Goal: Task Accomplishment & Management: Manage account settings

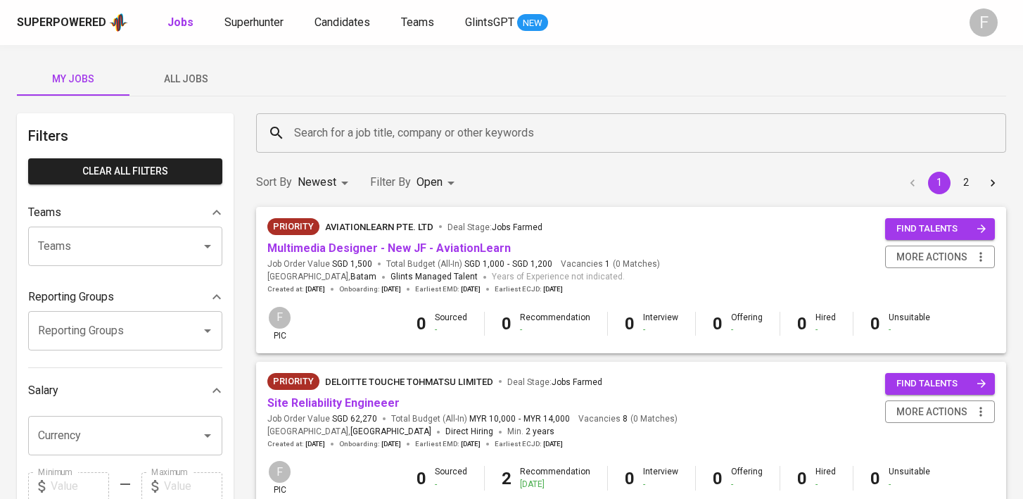
scroll to position [872, 0]
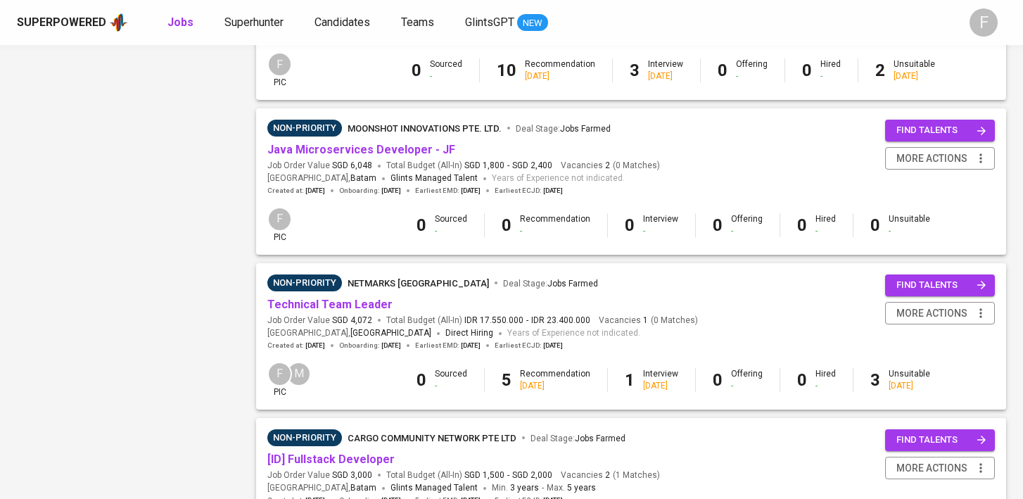
click at [186, 252] on div "Filters Clear All filters Teams Teams Teams Reporting Groups Reporting Groups R…" at bounding box center [125, 76] width 217 height 1671
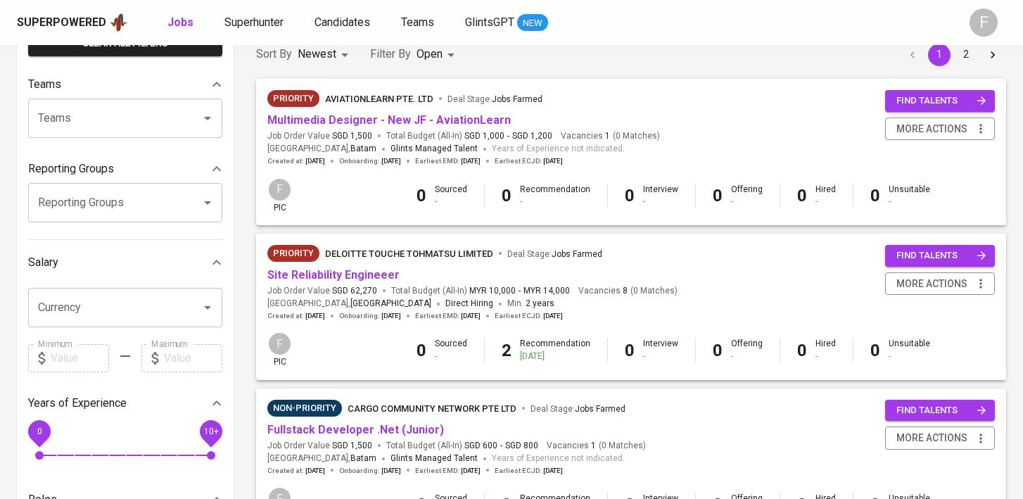
scroll to position [0, 0]
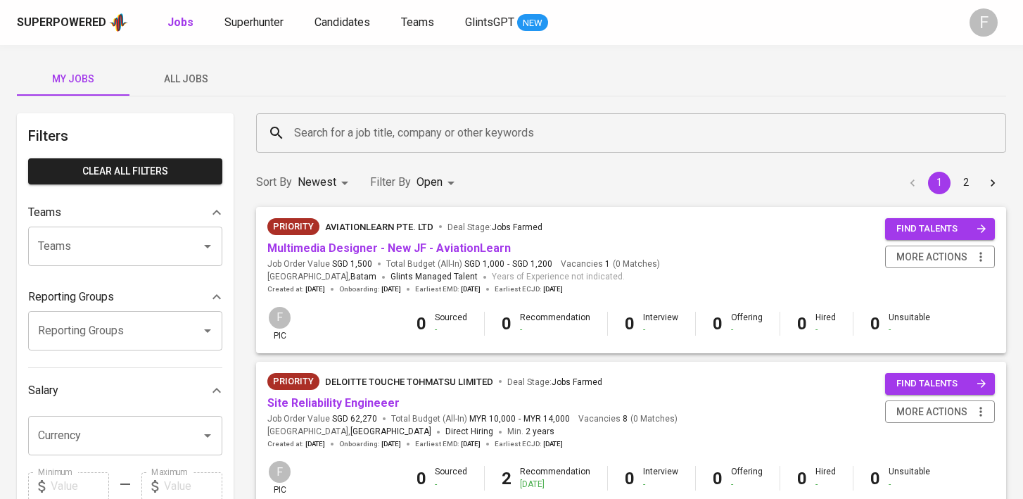
click at [390, 131] on input "Search for a job title, company or other keywords" at bounding box center [634, 133] width 688 height 27
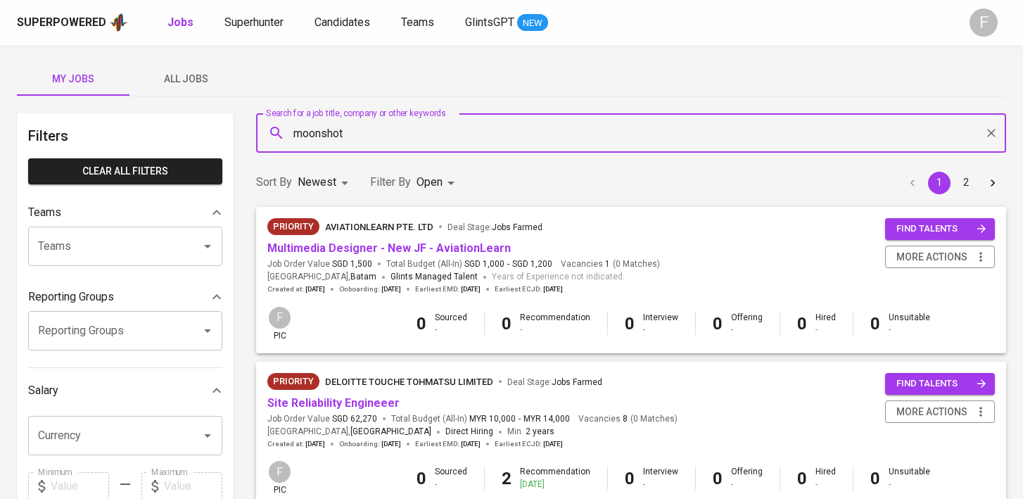
type input "moonshot"
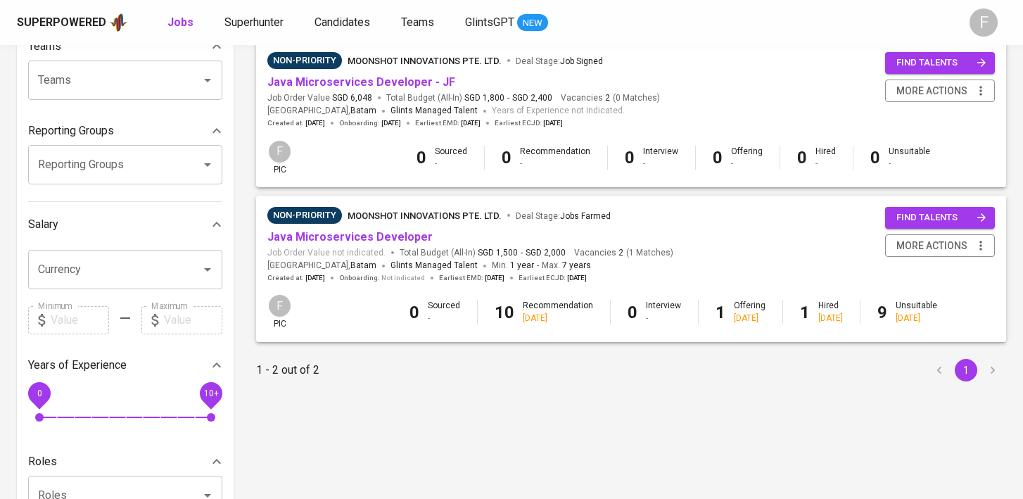
scroll to position [170, 0]
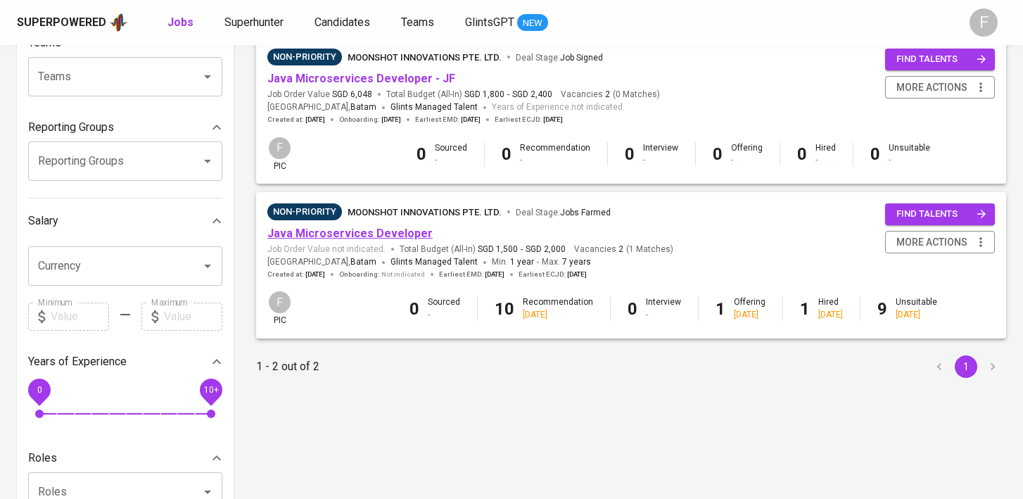
click at [369, 237] on link "Java Microservices Developer" at bounding box center [349, 232] width 165 height 13
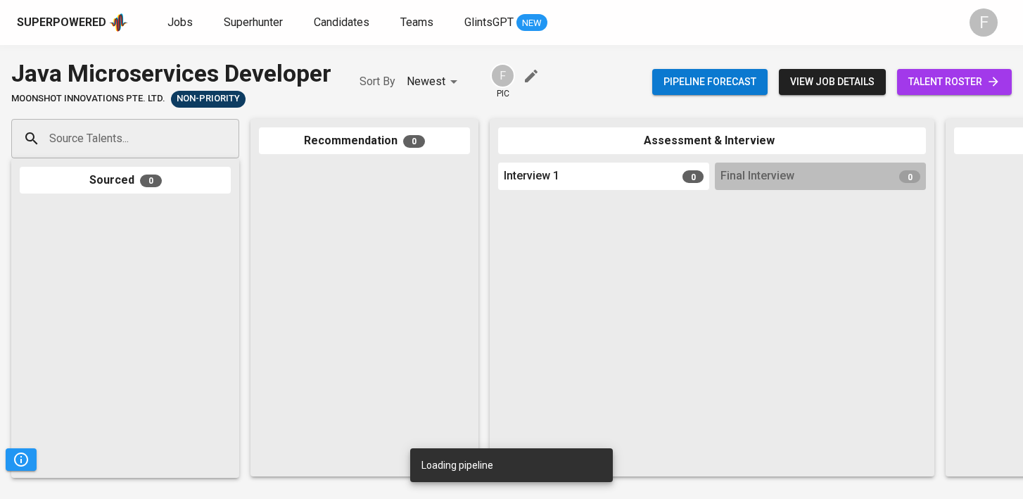
click at [957, 82] on span "talent roster" at bounding box center [954, 82] width 92 height 18
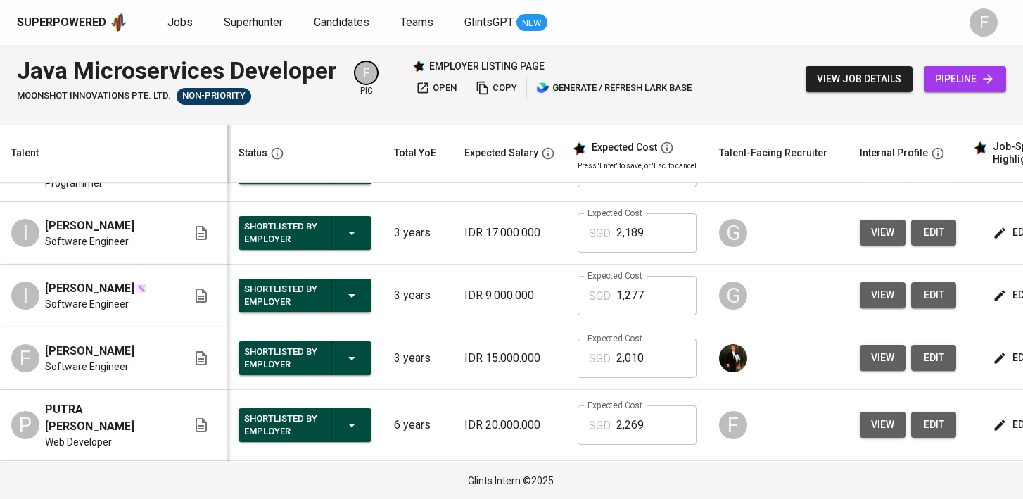
scroll to position [0, 181]
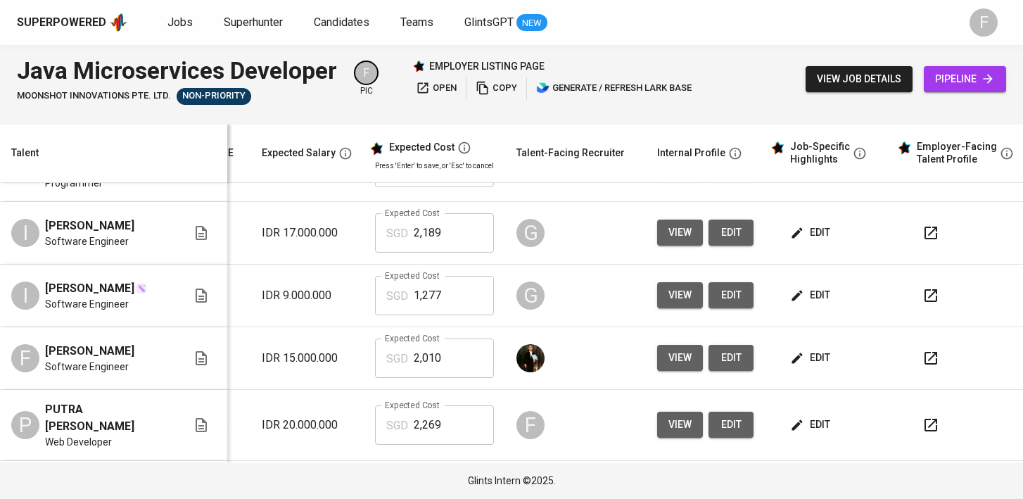
click at [919, 373] on button "button" at bounding box center [931, 358] width 34 height 34
click at [922, 241] on icon "button" at bounding box center [930, 232] width 17 height 17
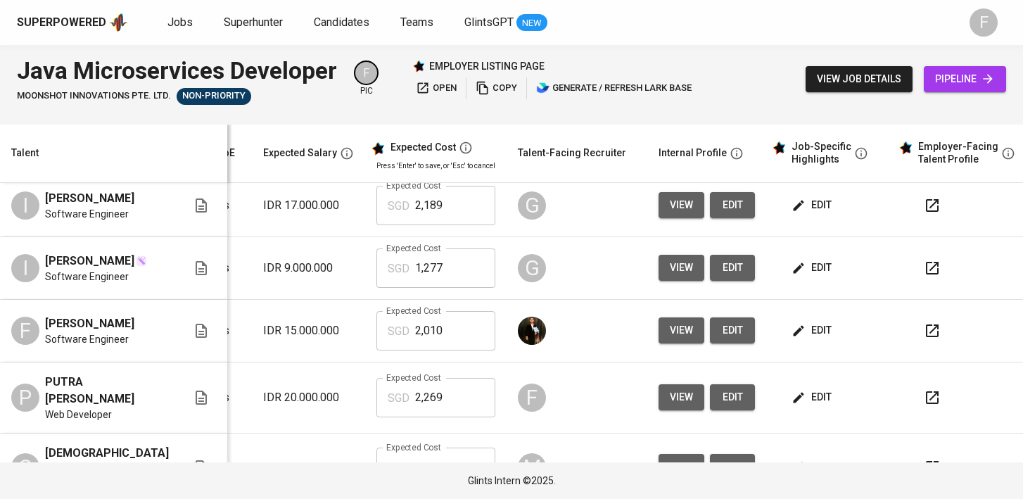
scroll to position [407, 203]
click at [914, 212] on button "button" at bounding box center [931, 206] width 34 height 34
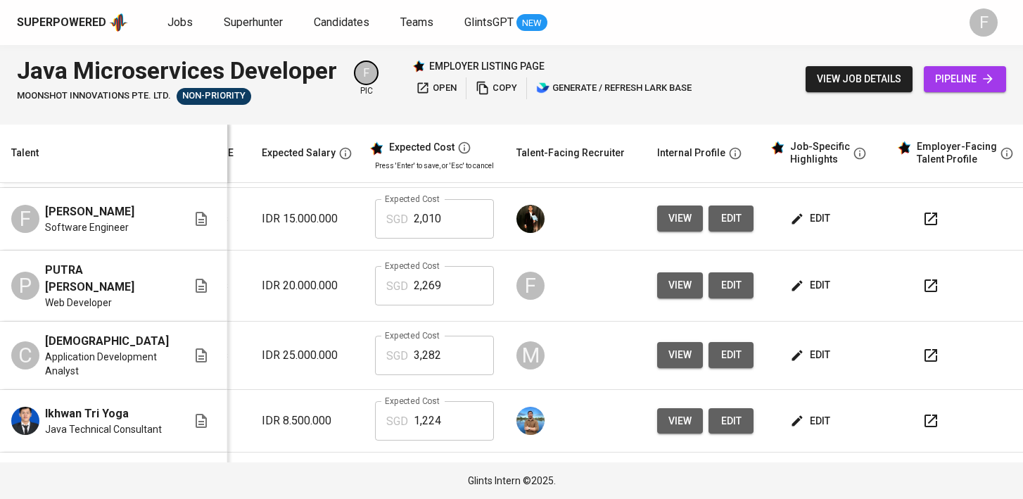
scroll to position [531, 203]
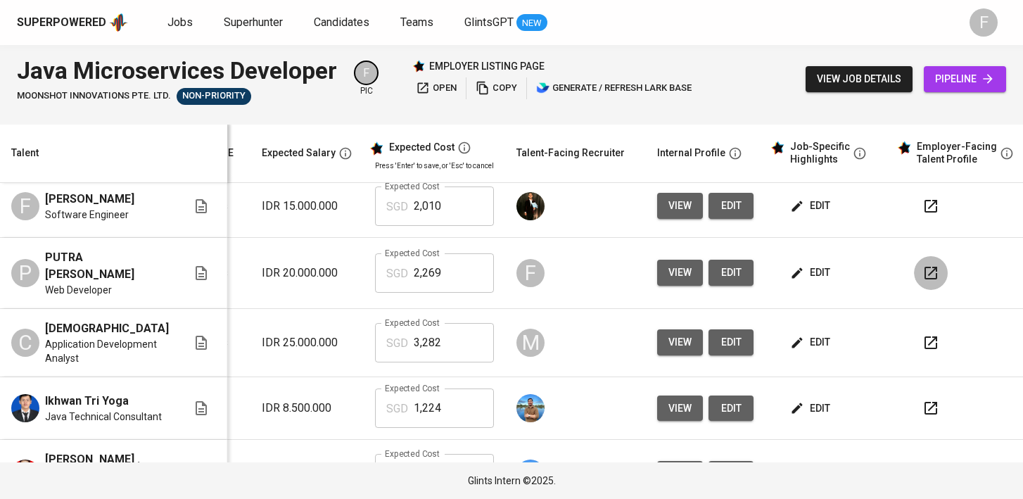
click at [922, 281] on icon "button" at bounding box center [930, 272] width 17 height 17
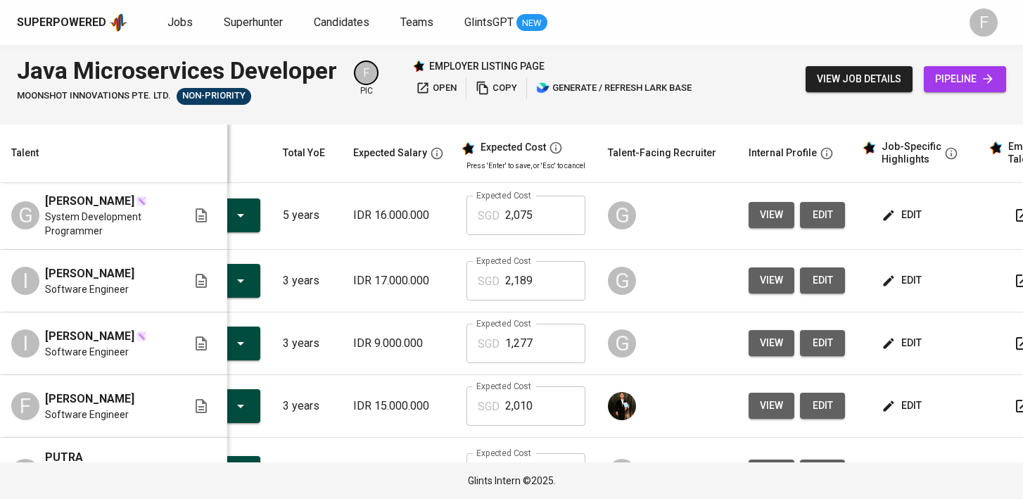
scroll to position [0, 181]
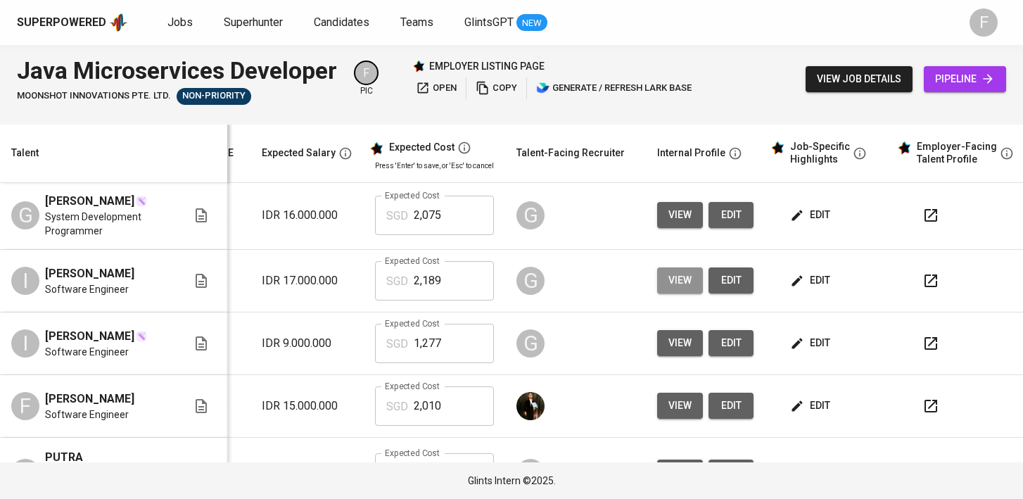
click at [668, 289] on span "view" at bounding box center [679, 281] width 23 height 18
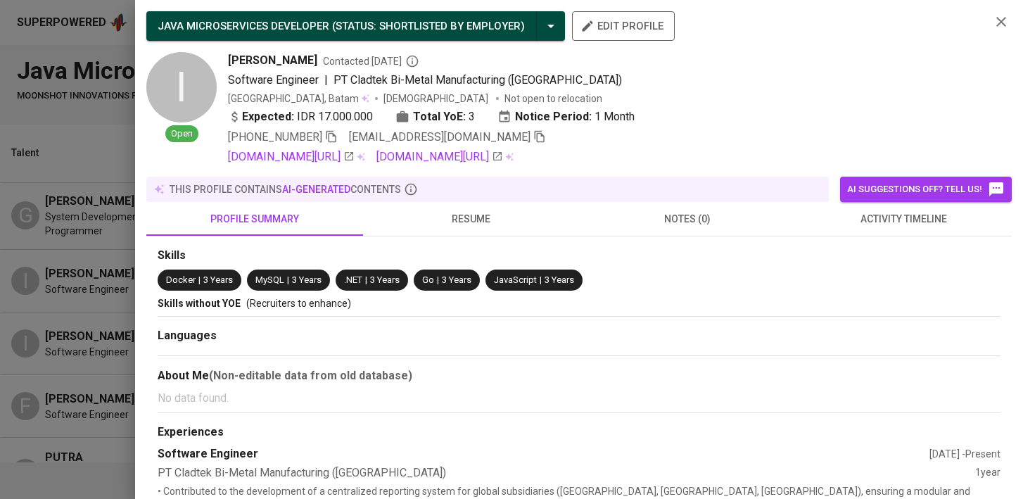
click at [900, 233] on button "activity timeline" at bounding box center [904, 219] width 217 height 34
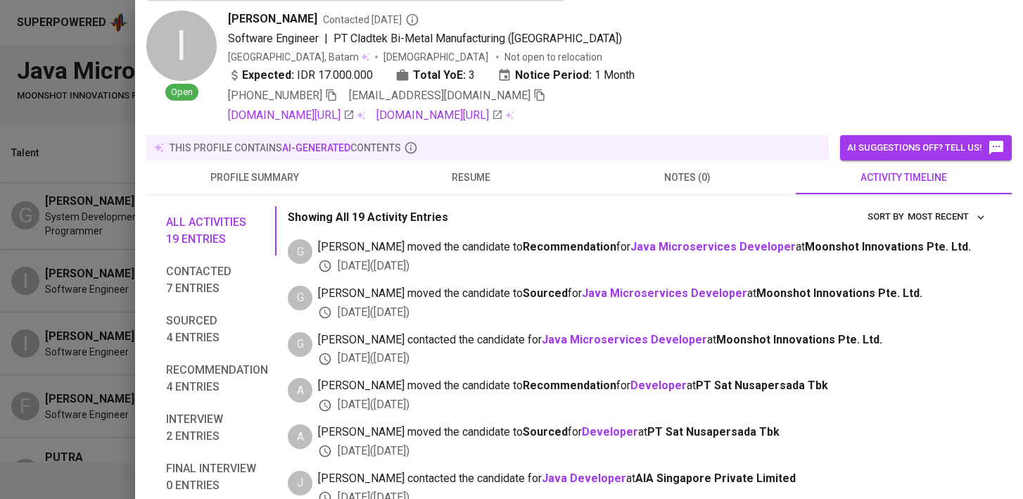
scroll to position [43, 0]
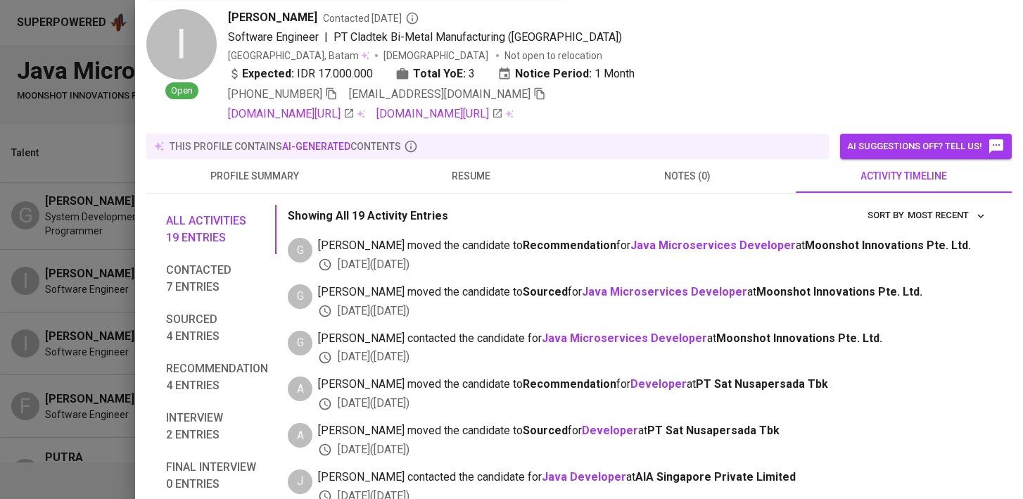
click at [97, 138] on div at bounding box center [511, 249] width 1023 height 499
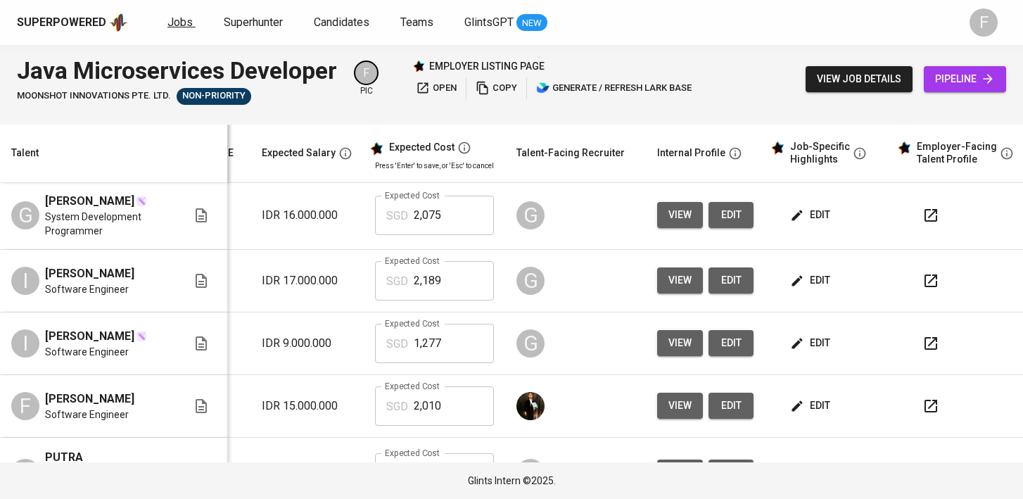
click at [179, 27] on span "Jobs" at bounding box center [179, 21] width 25 height 13
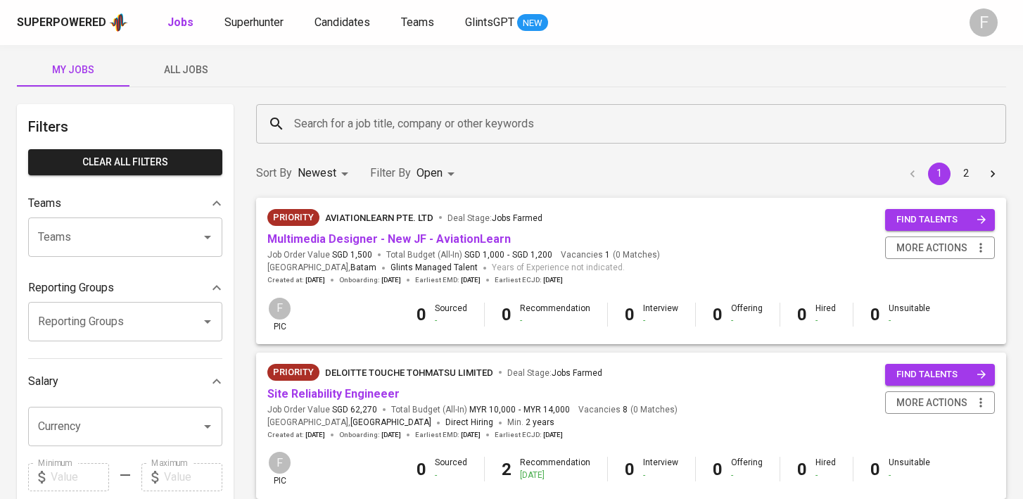
scroll to position [14, 0]
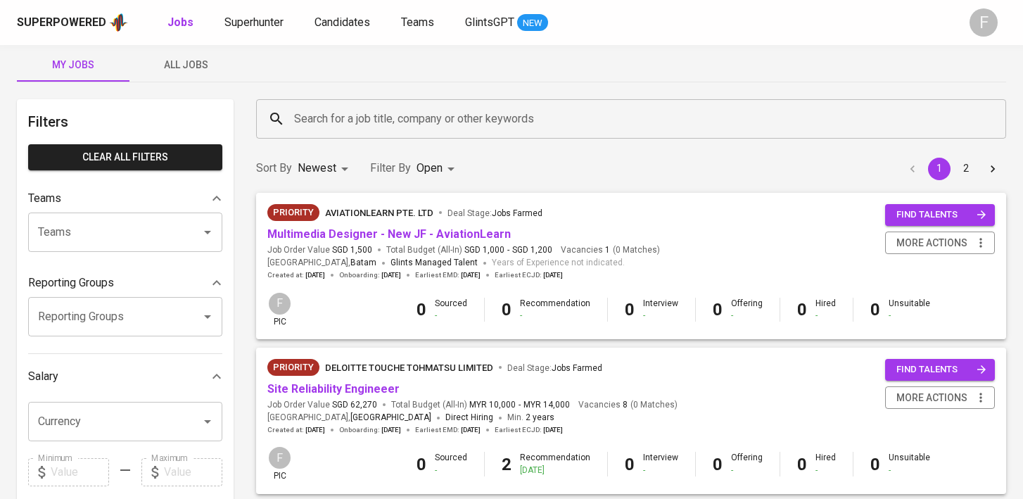
click at [900, 216] on span "find talents" at bounding box center [941, 215] width 90 height 16
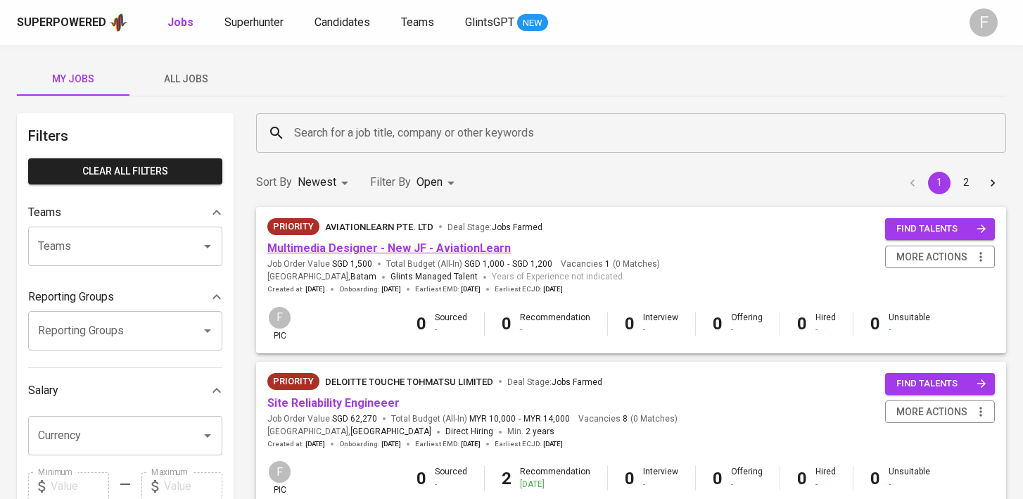
click at [459, 245] on link "Multimedia Designer - New JF - AviationLearn" at bounding box center [388, 247] width 243 height 13
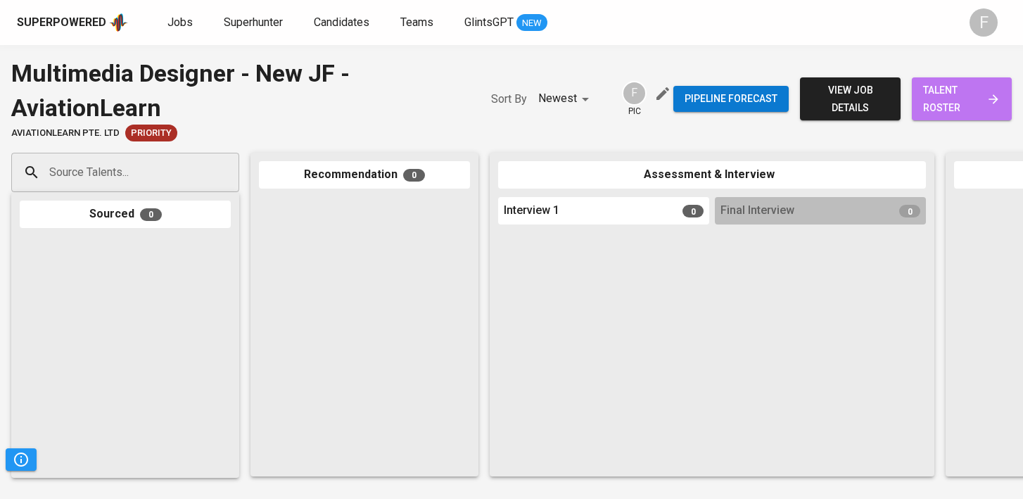
click at [969, 100] on span "talent roster" at bounding box center [961, 99] width 77 height 34
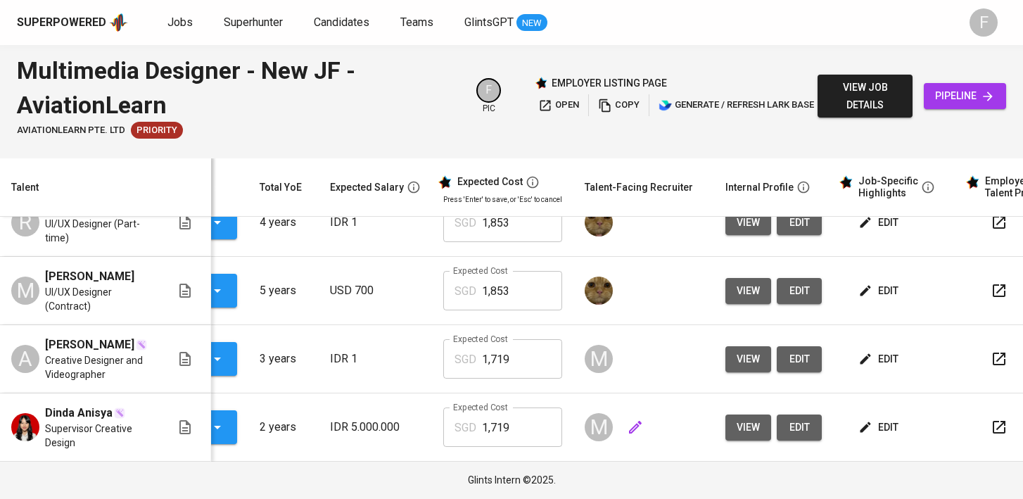
scroll to position [0, 181]
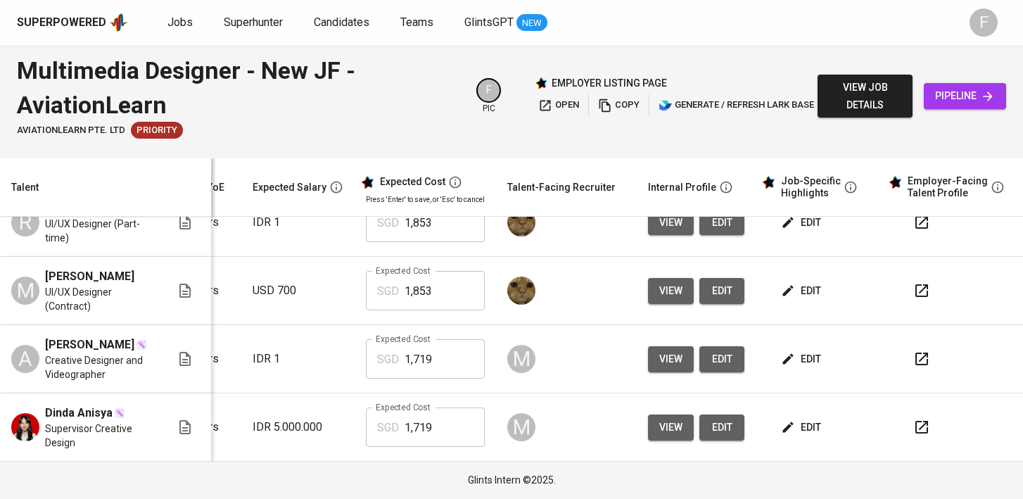
click at [915, 433] on icon "button" at bounding box center [921, 427] width 13 height 13
click at [913, 366] on icon "button" at bounding box center [921, 358] width 17 height 17
click at [913, 430] on icon "button" at bounding box center [921, 427] width 17 height 17
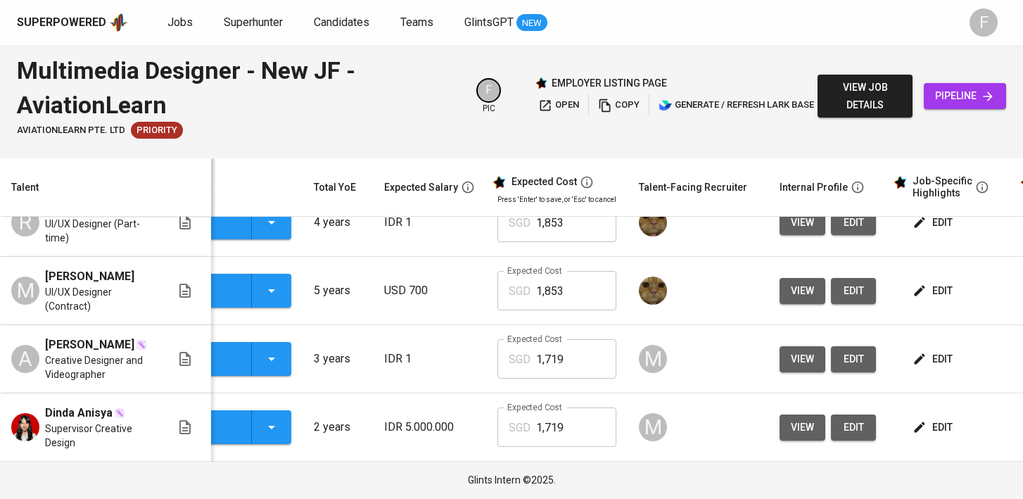
scroll to position [0, 65]
click at [848, 427] on span "edit" at bounding box center [852, 428] width 23 height 18
click at [921, 430] on span "edit" at bounding box center [932, 428] width 37 height 18
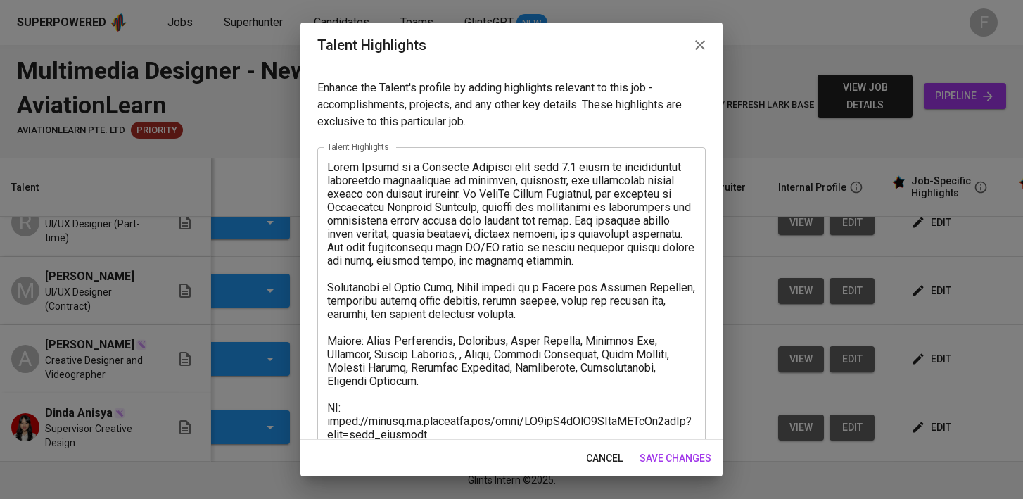
scroll to position [226, 0]
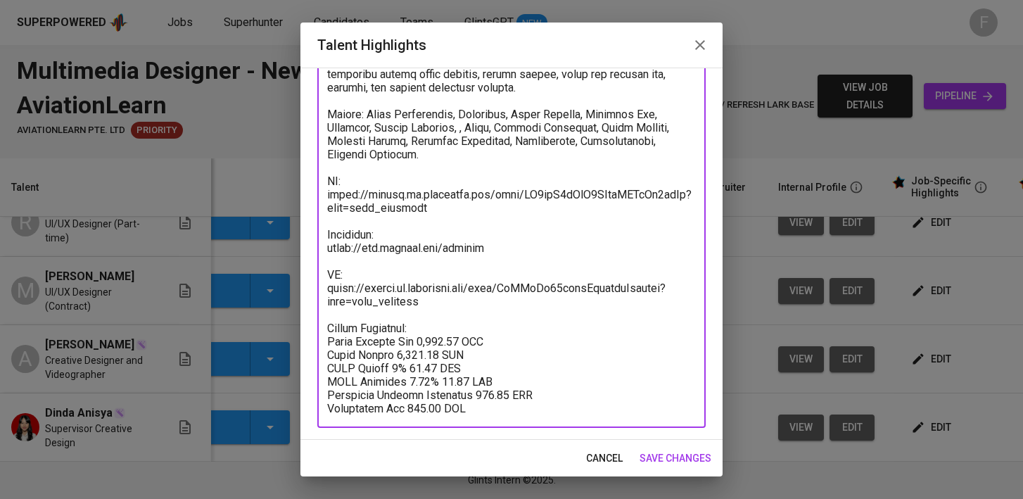
drag, startPoint x: 449, startPoint y: 288, endPoint x: 324, endPoint y: 249, distance: 131.3
click at [324, 249] on div "x Talent Highlights" at bounding box center [511, 174] width 388 height 507
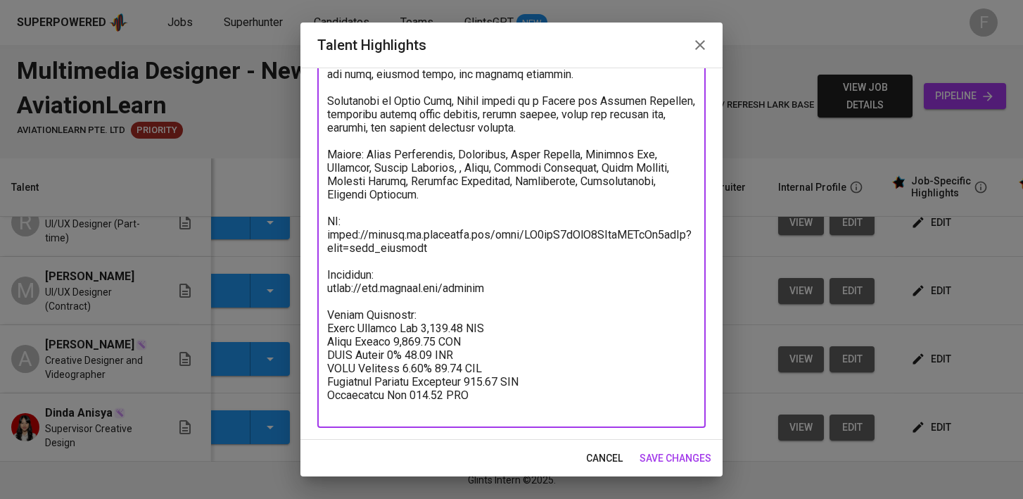
scroll to position [173, 0]
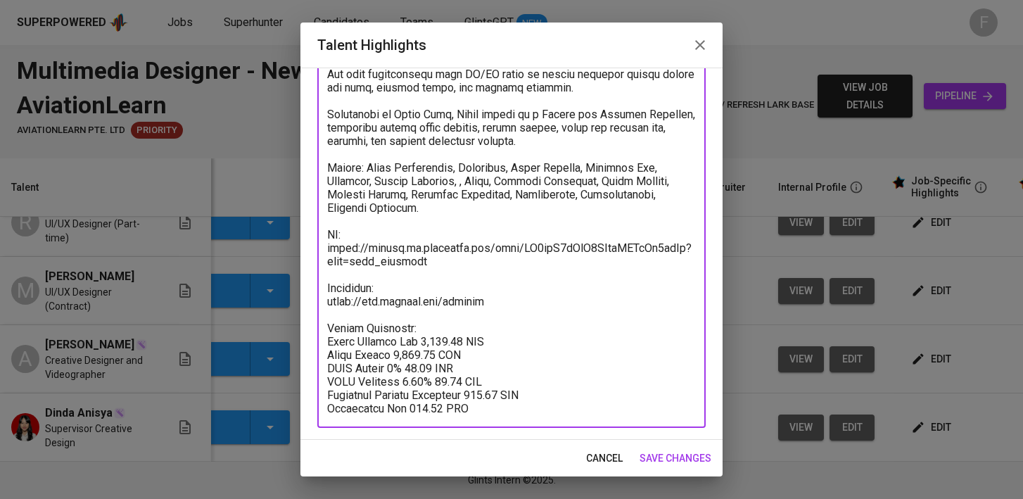
type textarea "Dinda Anisya is a Creative Designer with over 2.5 years of professional experie…"
click at [441, 414] on div "x Talent Highlights" at bounding box center [511, 201] width 388 height 454
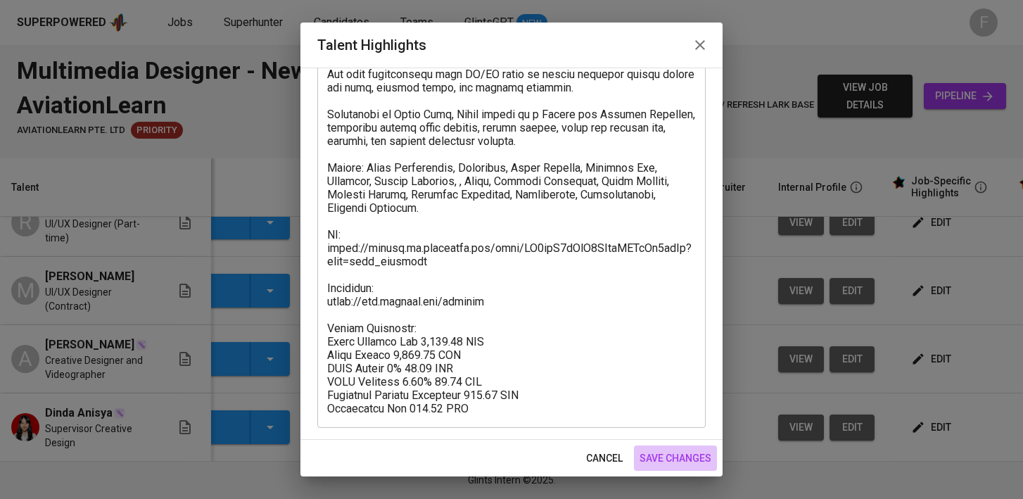
click at [658, 462] on span "save changes" at bounding box center [675, 458] width 72 height 18
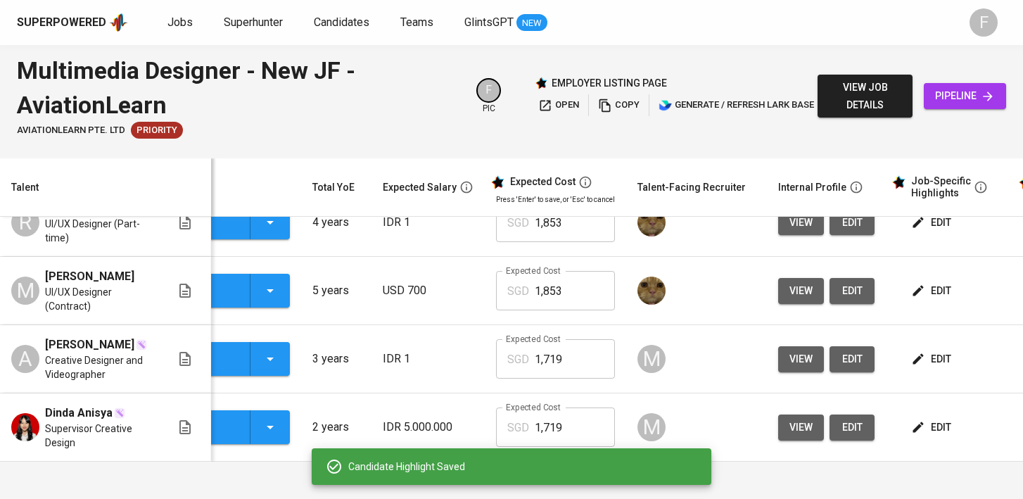
scroll to position [0, 0]
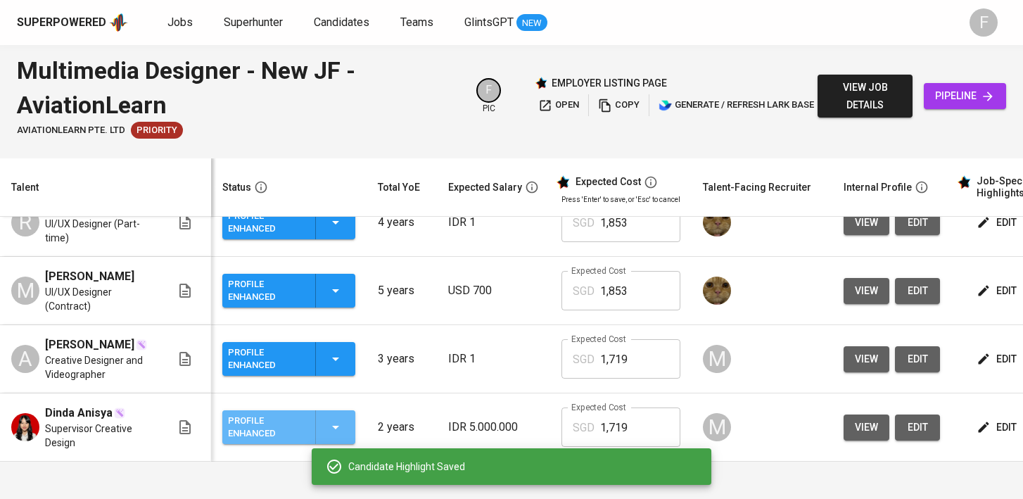
click at [338, 427] on icon "button" at bounding box center [335, 427] width 17 height 17
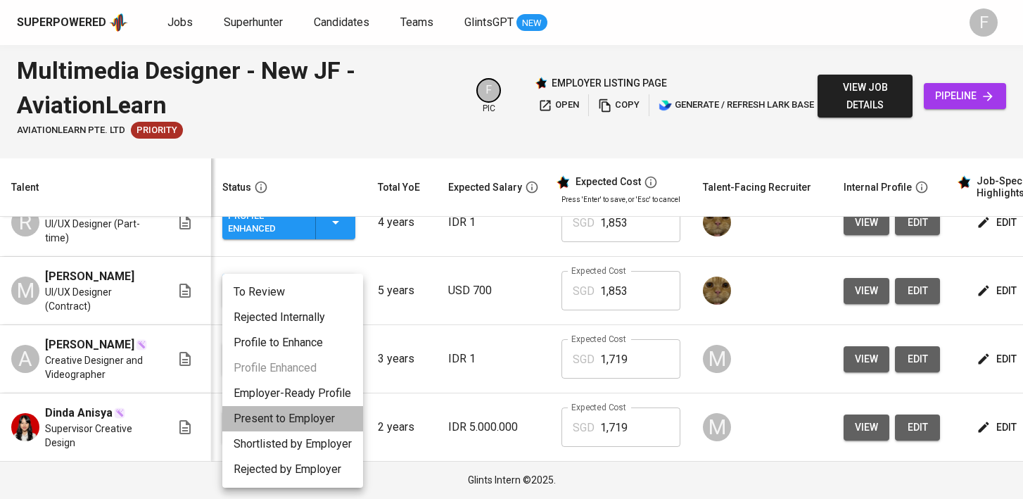
click at [328, 413] on li "Present to Employer" at bounding box center [292, 418] width 141 height 25
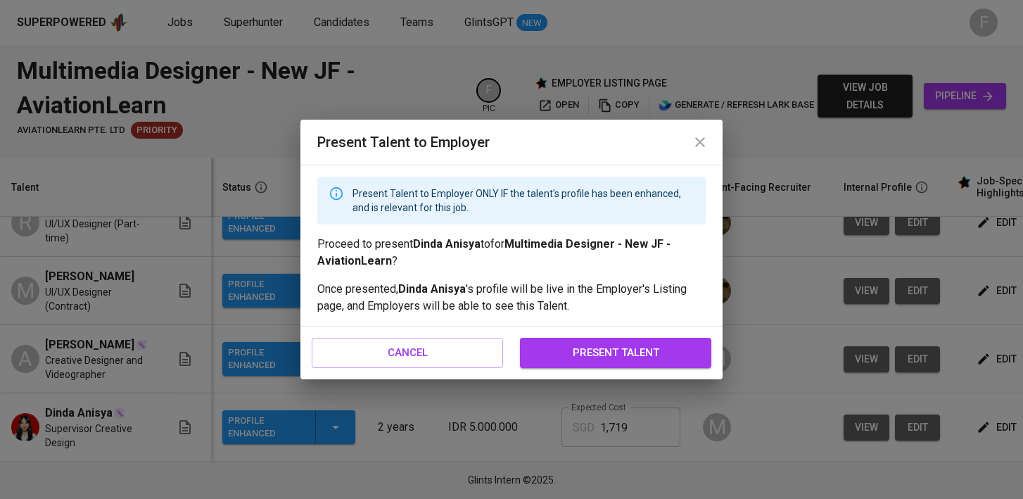
click at [657, 361] on span "present talent" at bounding box center [615, 352] width 160 height 18
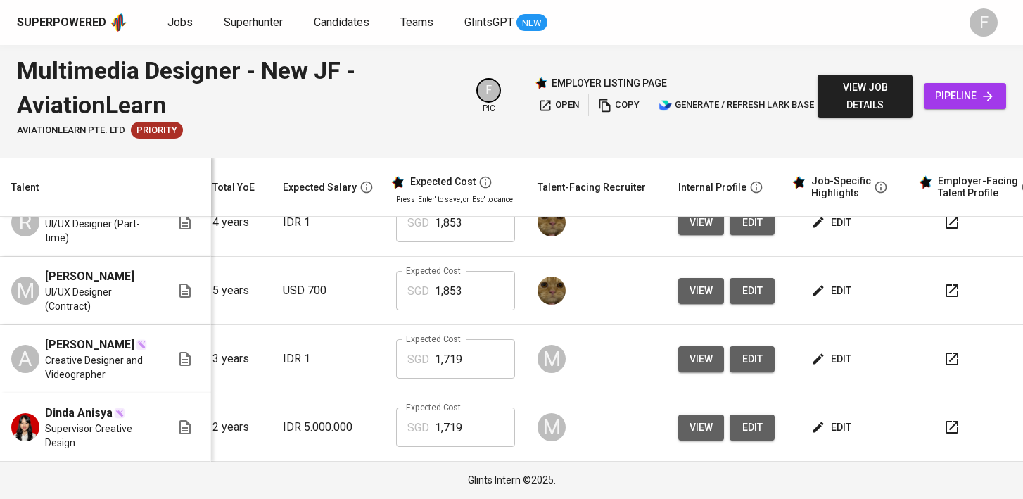
scroll to position [0, 191]
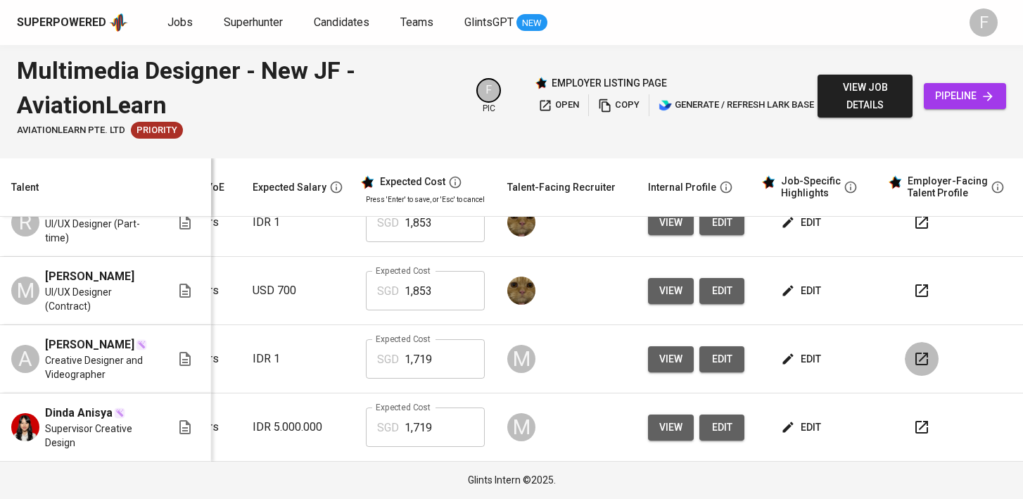
click at [913, 363] on icon "button" at bounding box center [921, 358] width 17 height 17
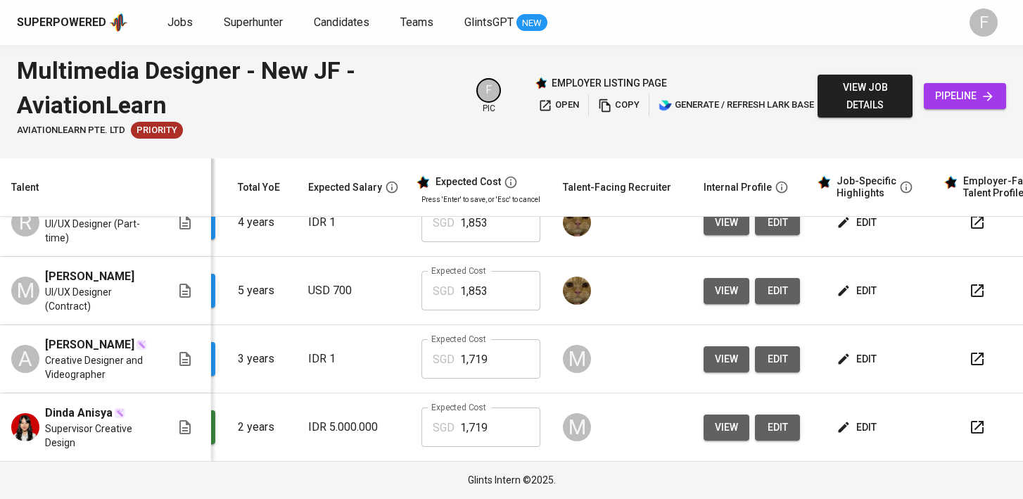
scroll to position [0, 138]
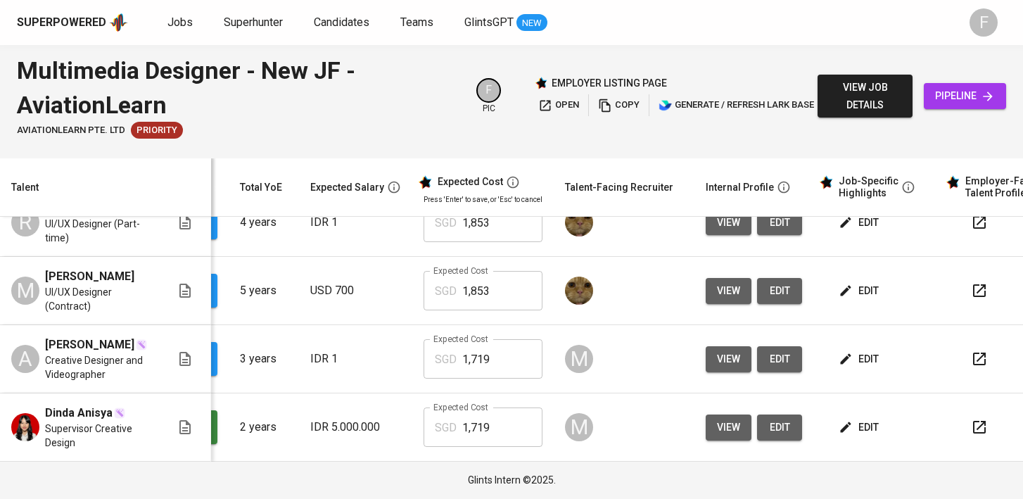
click at [971, 295] on icon "button" at bounding box center [979, 290] width 17 height 17
click at [849, 293] on span "edit" at bounding box center [859, 291] width 37 height 18
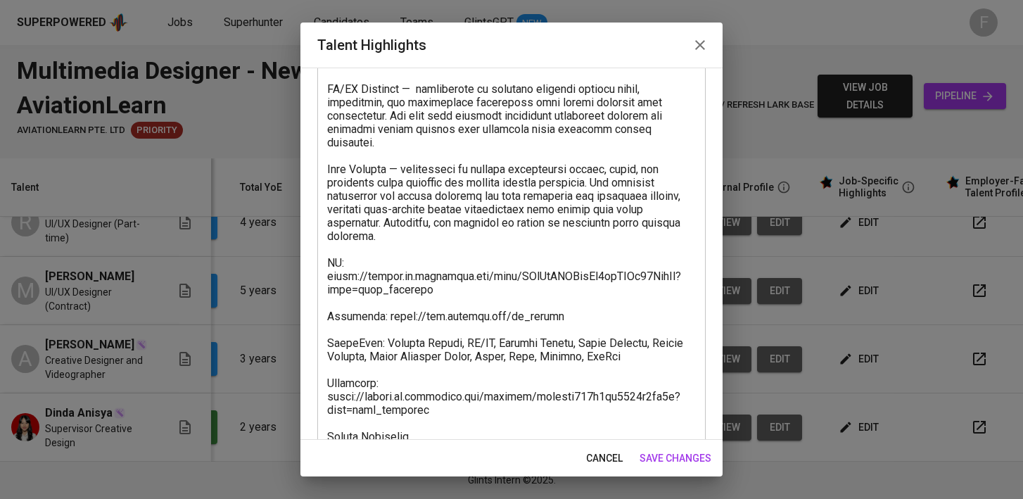
scroll to position [281, 0]
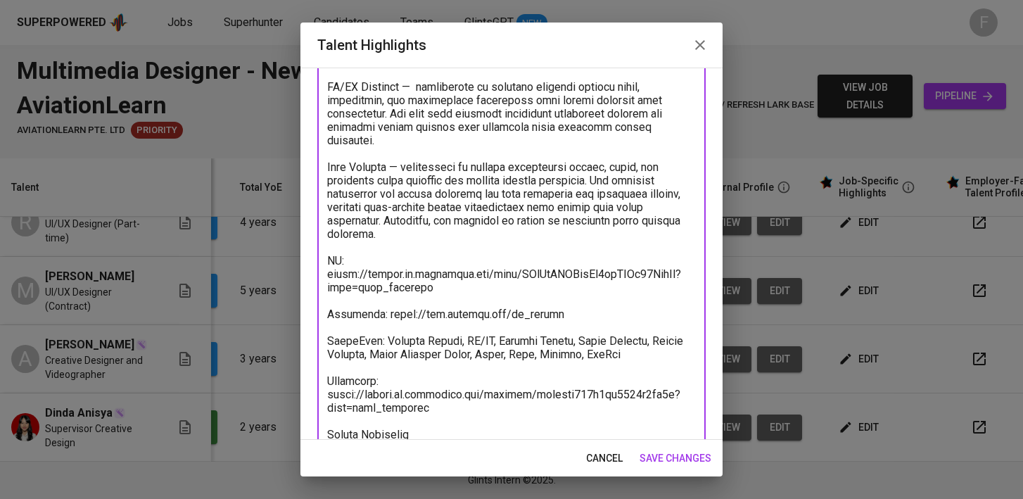
drag, startPoint x: 449, startPoint y: 400, endPoint x: 326, endPoint y: 357, distance: 130.6
click at [326, 357] on div "x Talent Highlights" at bounding box center [511, 193] width 388 height 654
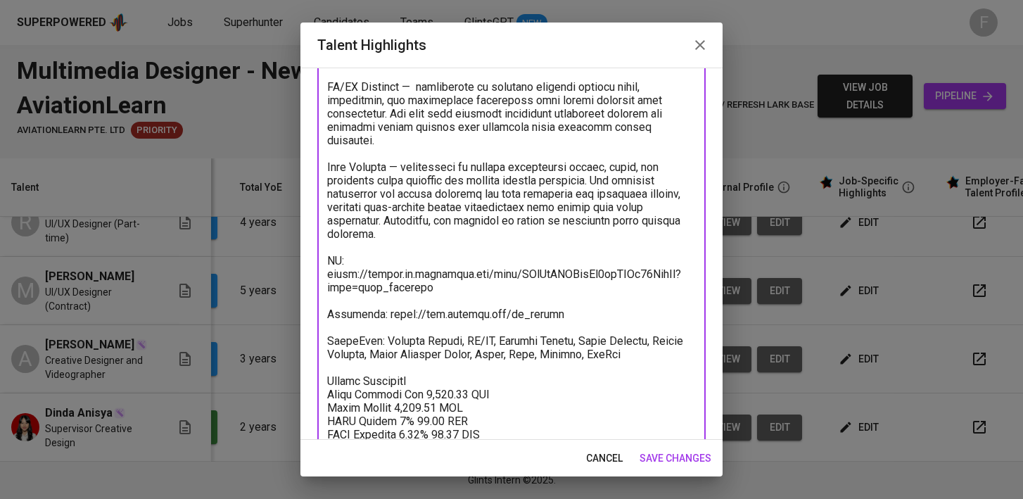
type textarea "Myra has accumulated hands-on experience across five major projects, for volunt…"
click at [675, 452] on span "save changes" at bounding box center [675, 458] width 72 height 18
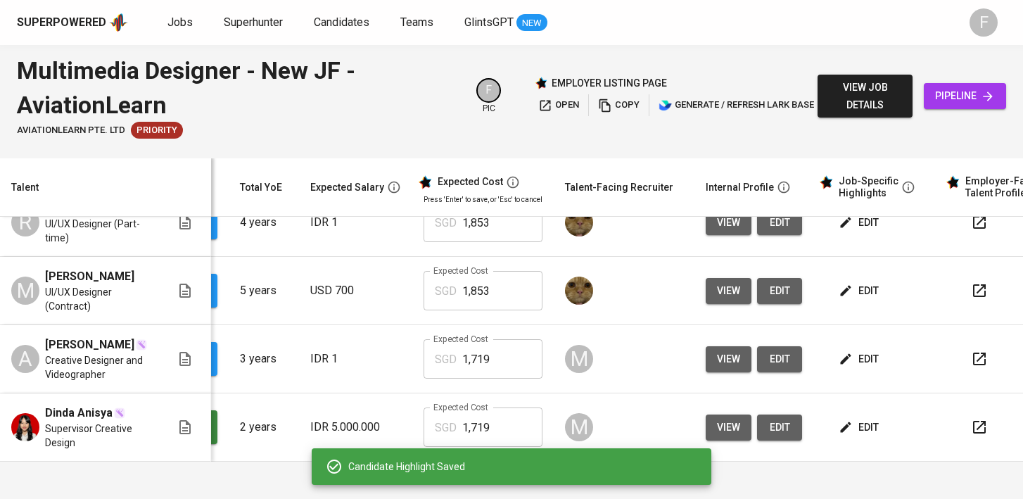
scroll to position [0, 0]
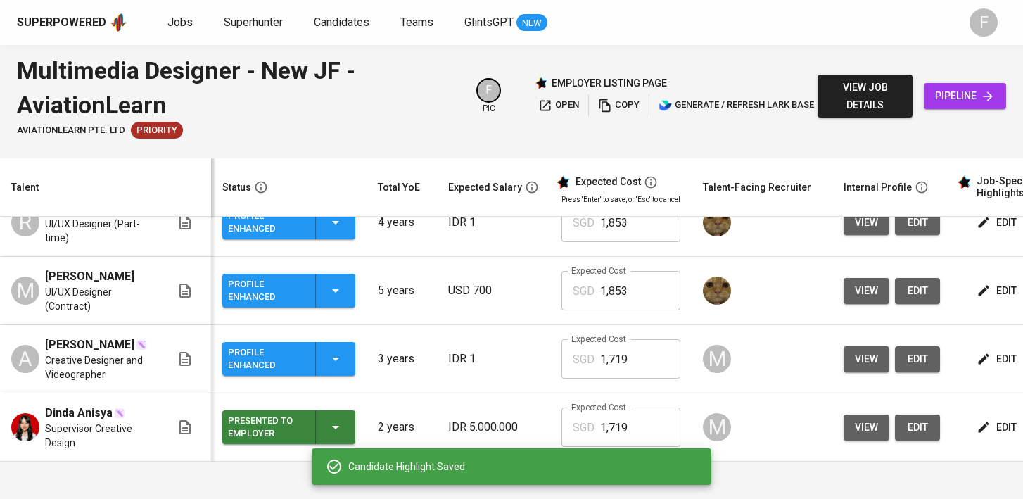
click at [344, 305] on div "Profile Enhanced" at bounding box center [289, 291] width 122 height 34
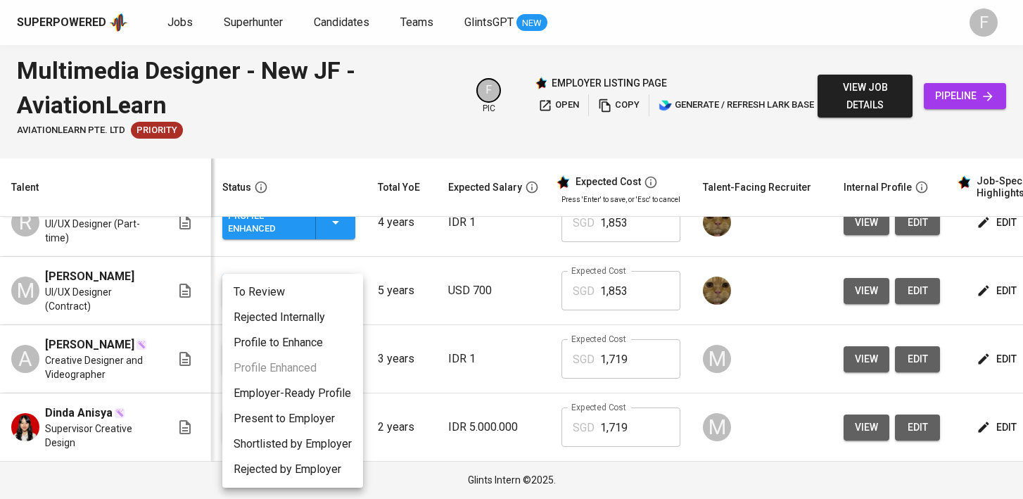
click at [277, 414] on li "Present to Employer" at bounding box center [292, 418] width 141 height 25
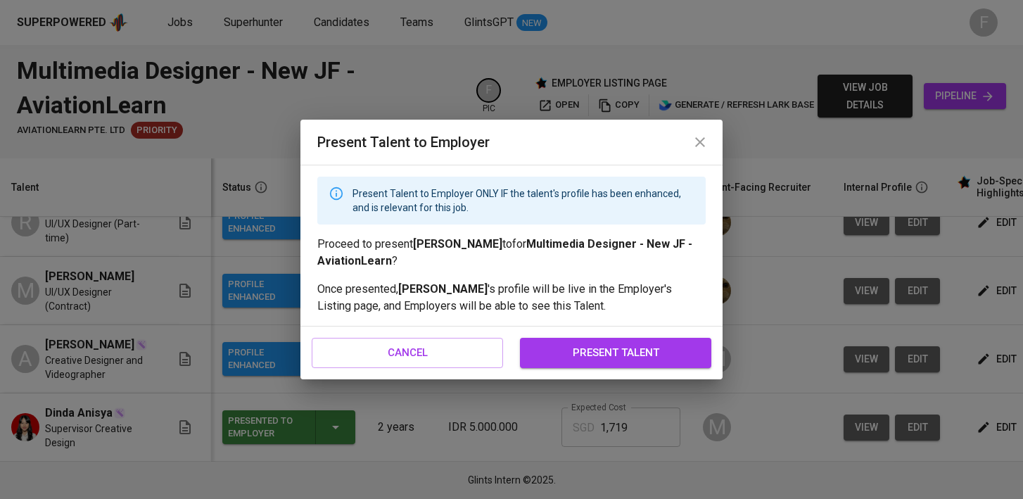
click at [632, 336] on div "cancel present talent" at bounding box center [511, 352] width 422 height 52
click at [628, 349] on span "present talent" at bounding box center [615, 352] width 160 height 18
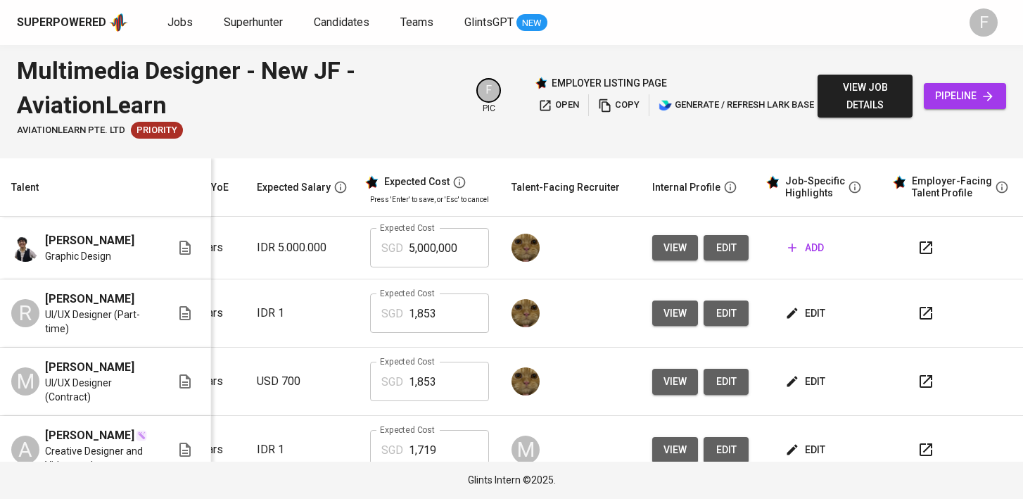
scroll to position [0, 203]
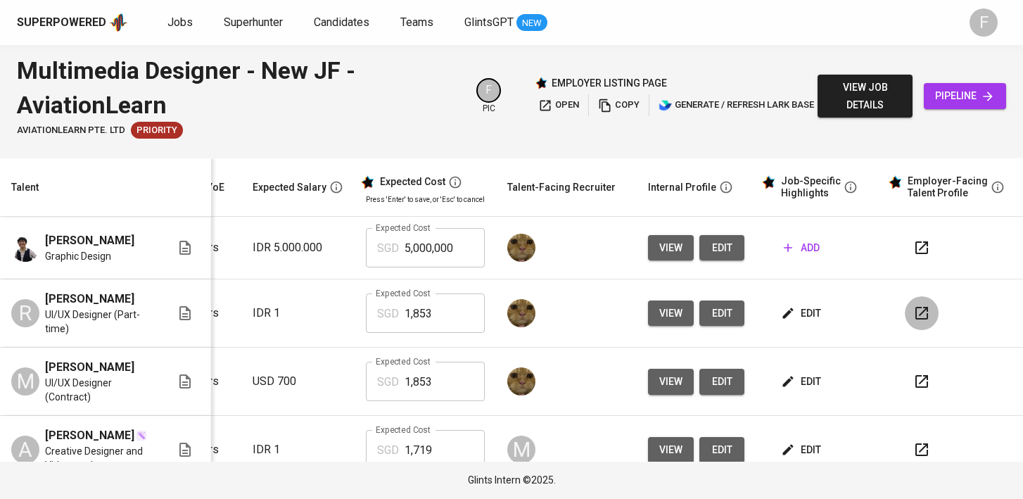
click at [913, 317] on icon "button" at bounding box center [921, 313] width 17 height 17
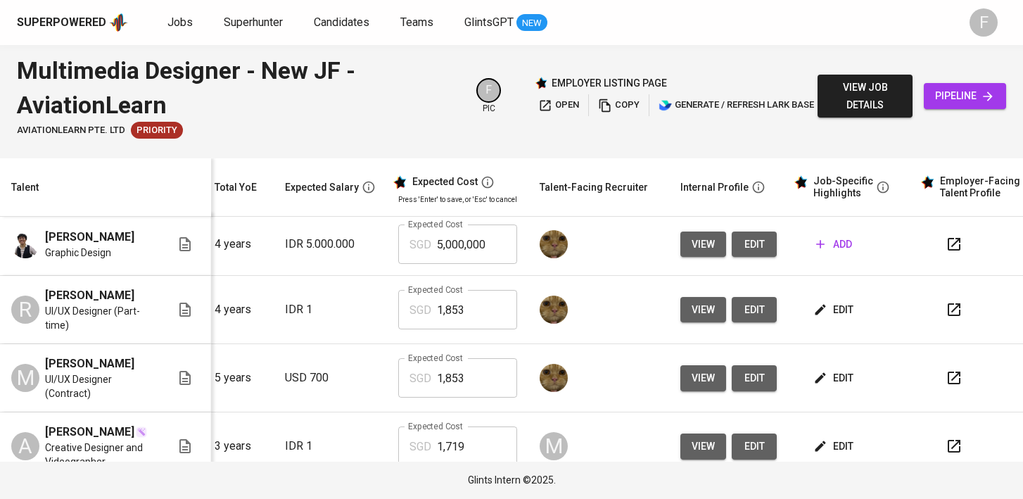
scroll to position [0, 191]
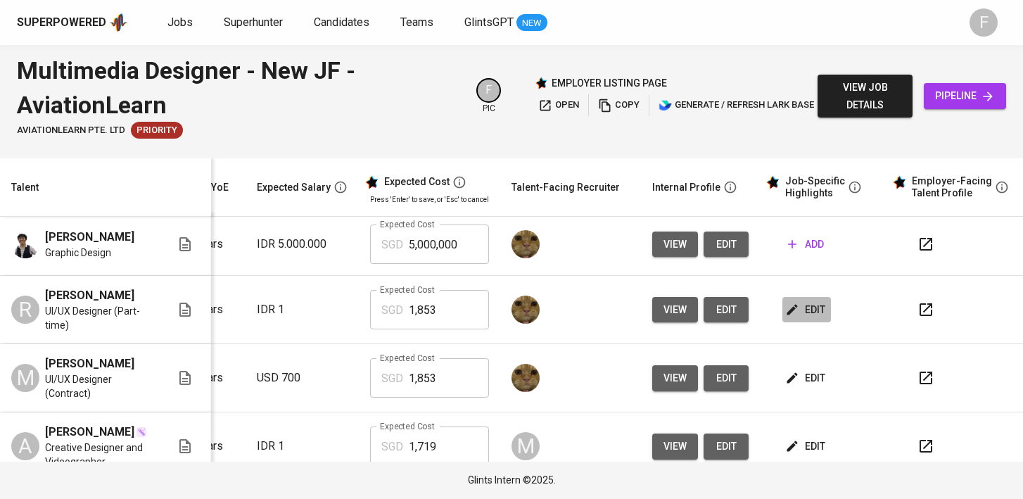
click at [819, 307] on span "edit" at bounding box center [806, 310] width 37 height 18
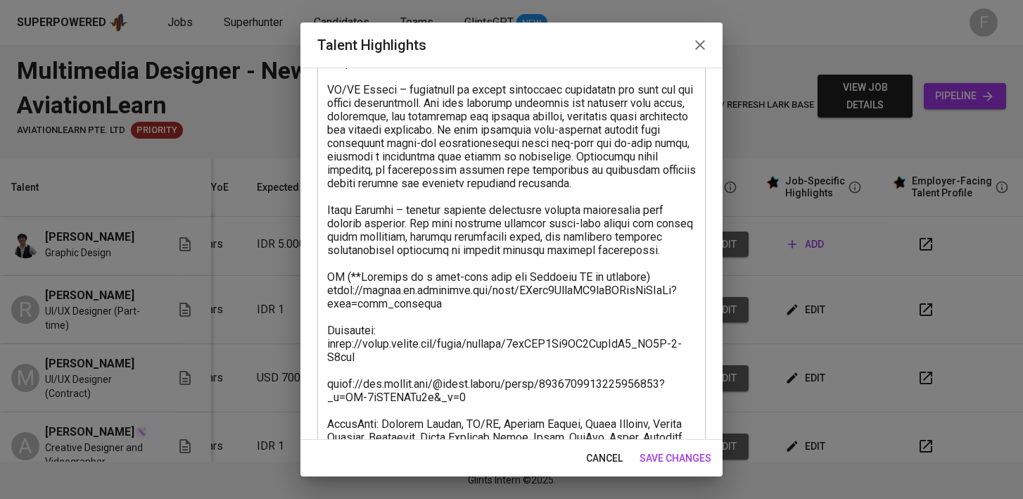
scroll to position [507, 0]
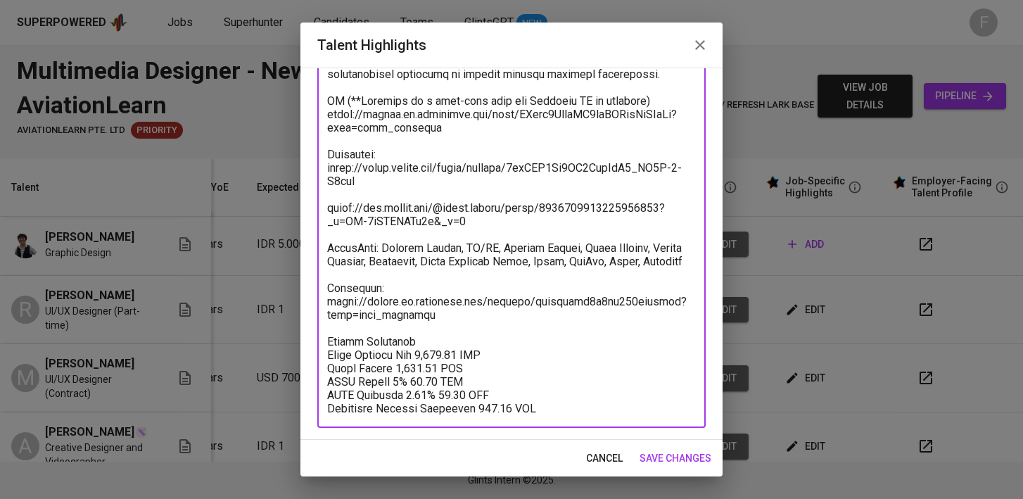
drag, startPoint x: 459, startPoint y: 302, endPoint x: 312, endPoint y: 257, distance: 153.5
click at [312, 257] on div "Enhance the Talent's profile by adding highlights relevant to this job - accomp…" at bounding box center [511, 254] width 422 height 372
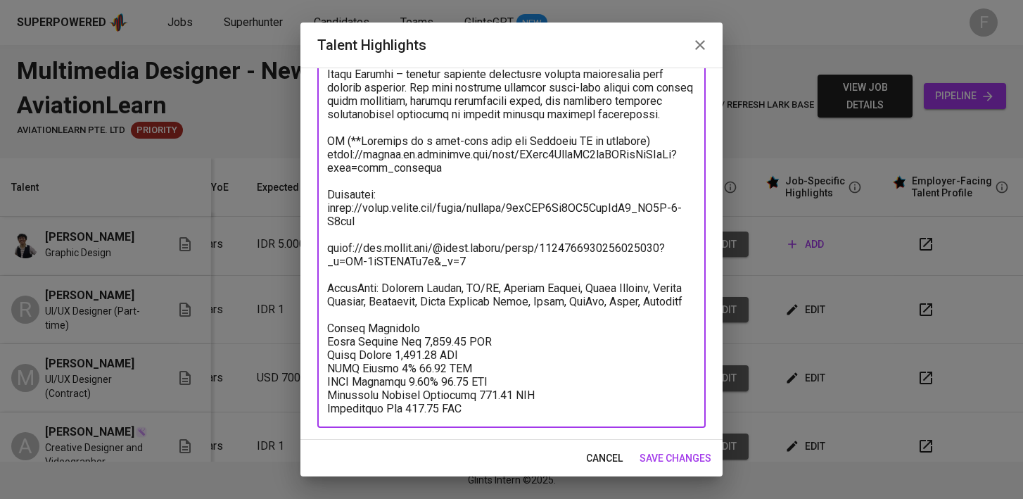
scroll to position [454, 0]
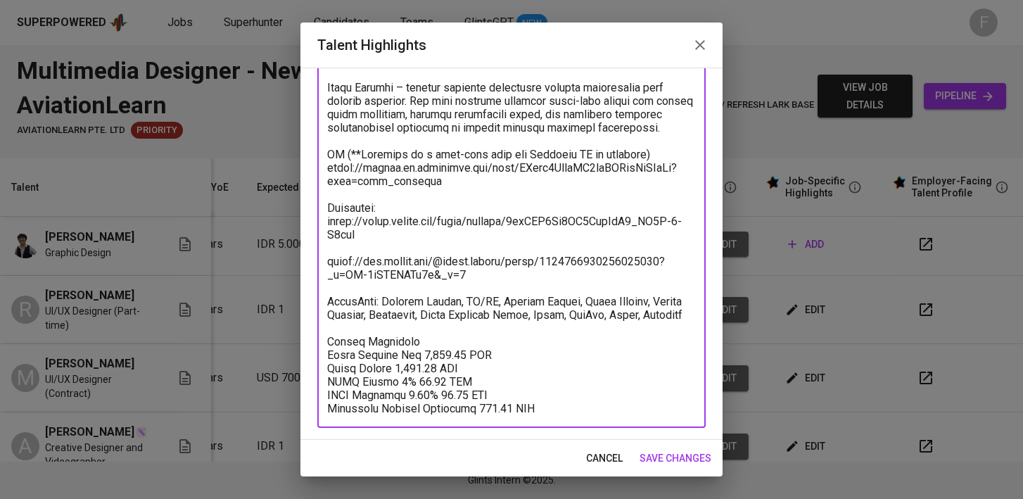
type textarea "Riefqi built a professional career specializing in UI/UX design, graphic design…"
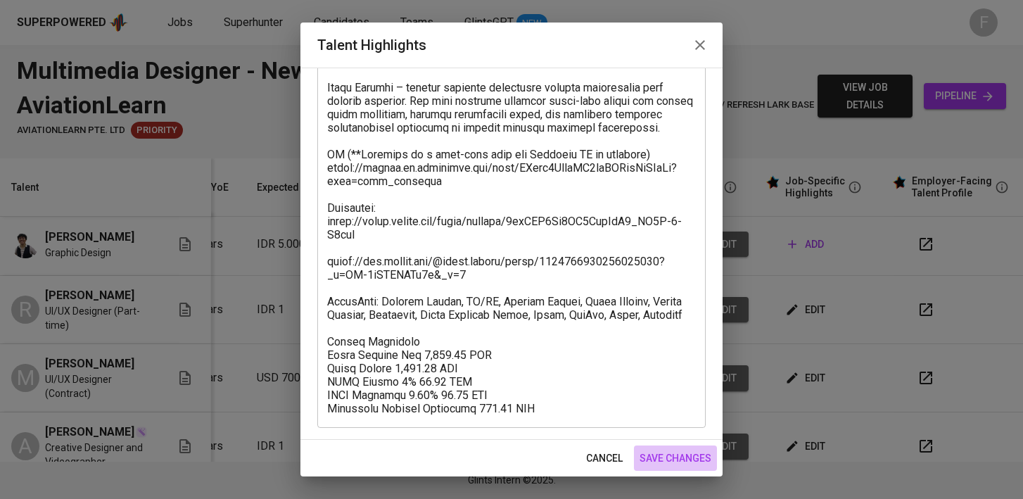
click at [660, 459] on span "save changes" at bounding box center [675, 458] width 72 height 18
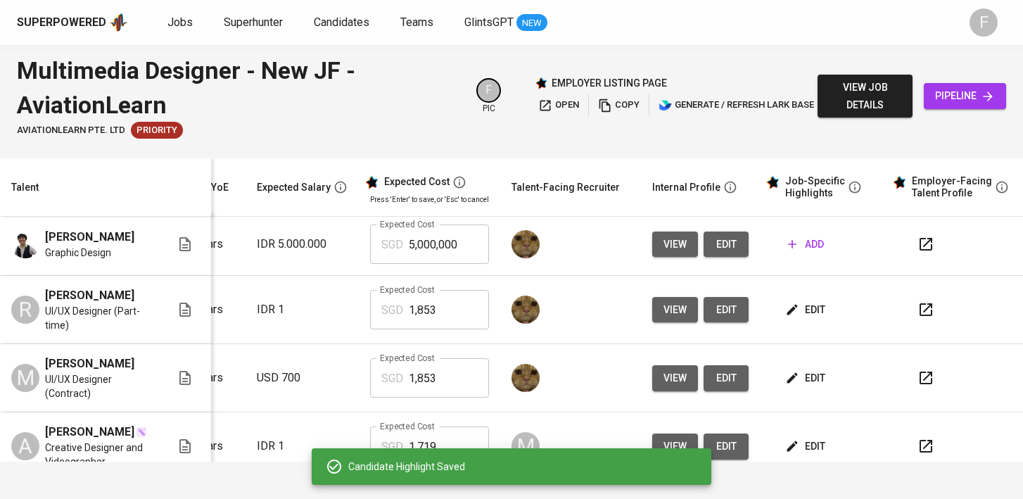
scroll to position [0, 0]
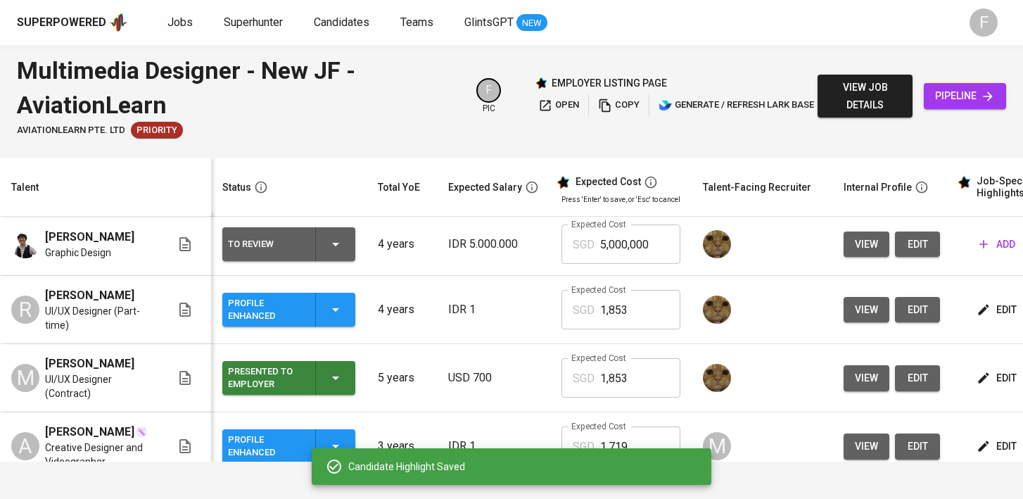
click at [339, 319] on div "Profile Enhanced" at bounding box center [289, 310] width 122 height 34
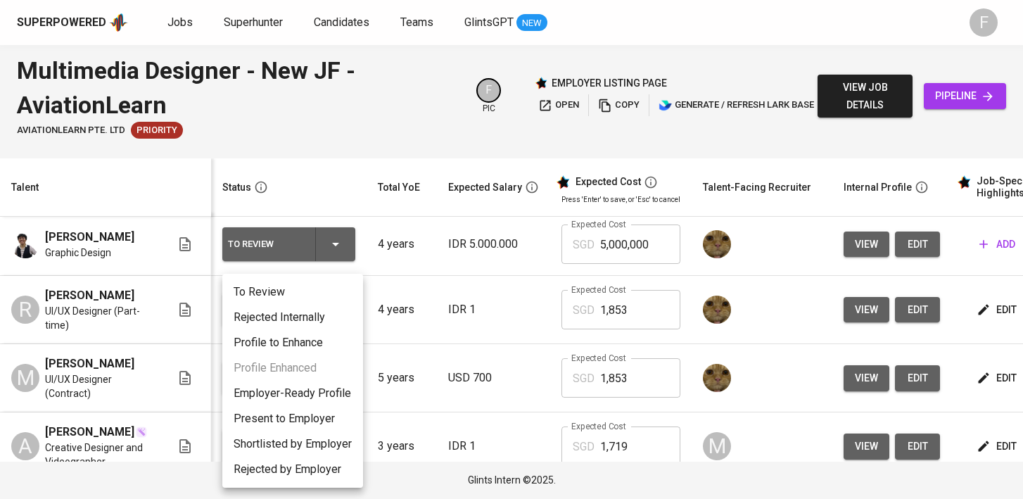
click at [282, 412] on li "Present to Employer" at bounding box center [292, 418] width 141 height 25
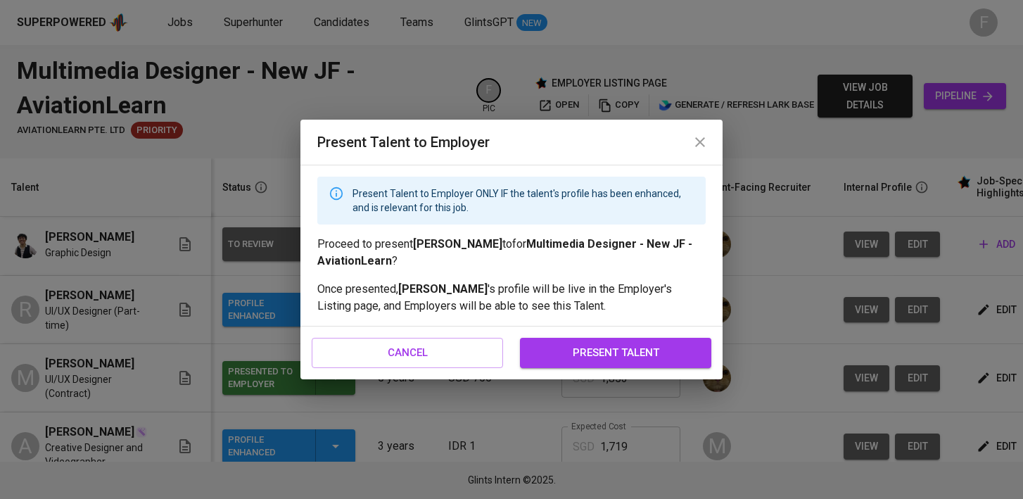
click at [608, 348] on span "present talent" at bounding box center [615, 352] width 160 height 18
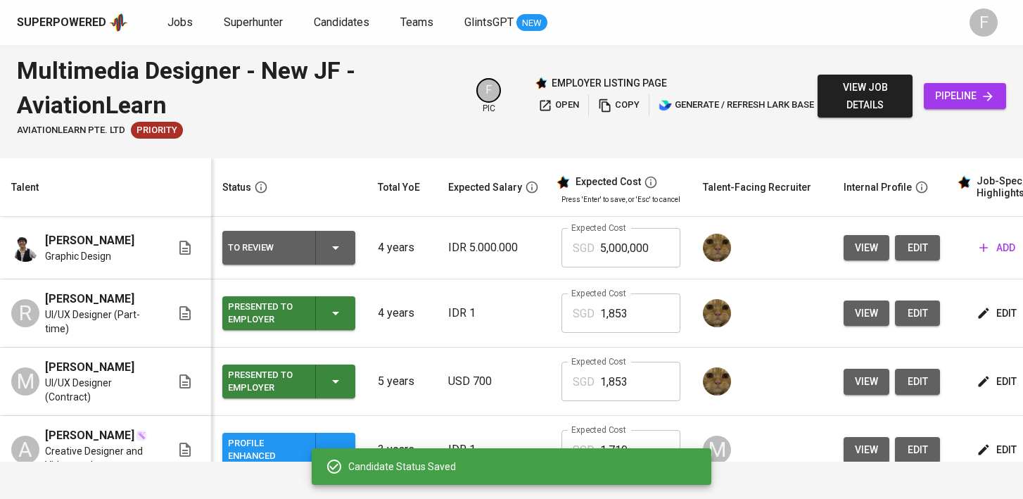
scroll to position [0, 191]
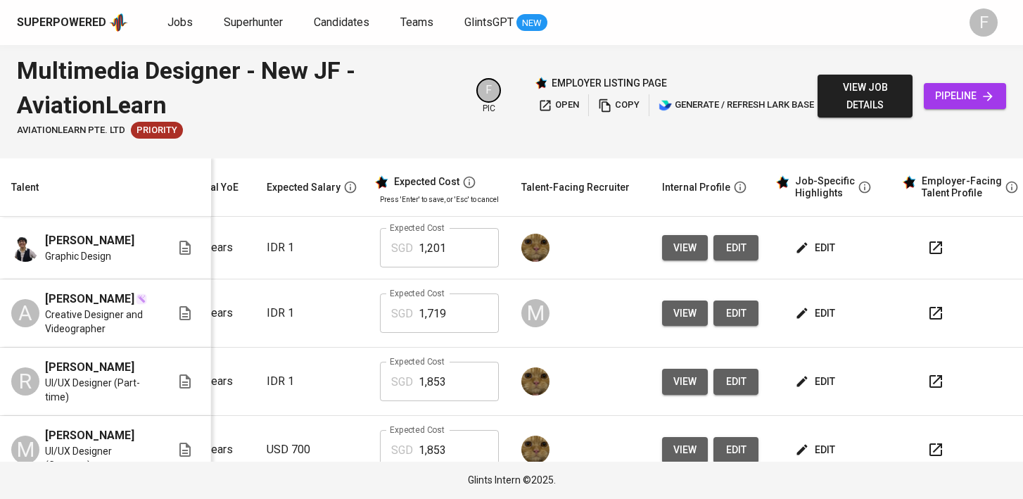
scroll to position [0, 203]
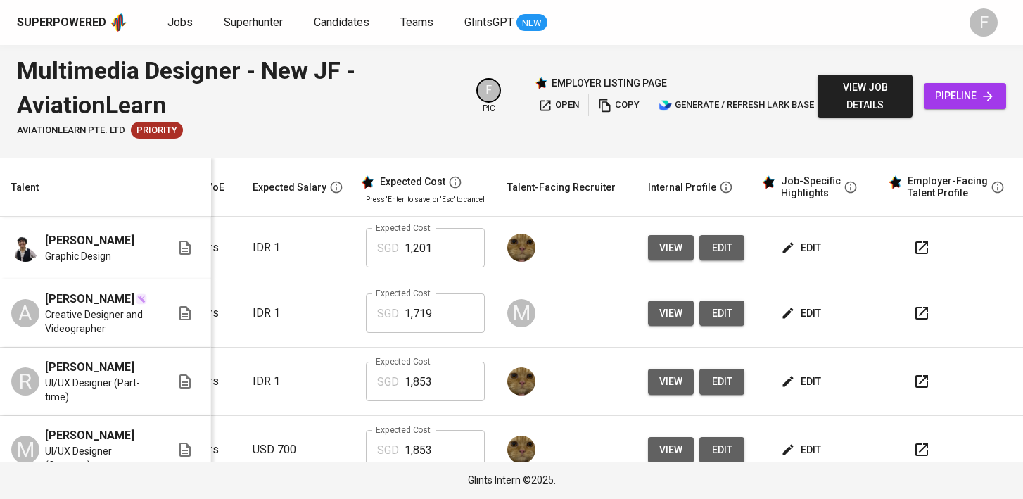
click at [915, 254] on icon "button" at bounding box center [921, 247] width 13 height 13
click at [915, 243] on icon "button" at bounding box center [921, 247] width 13 height 13
click at [798, 236] on button "edit" at bounding box center [802, 248] width 49 height 26
click at [797, 251] on span "edit" at bounding box center [802, 248] width 37 height 18
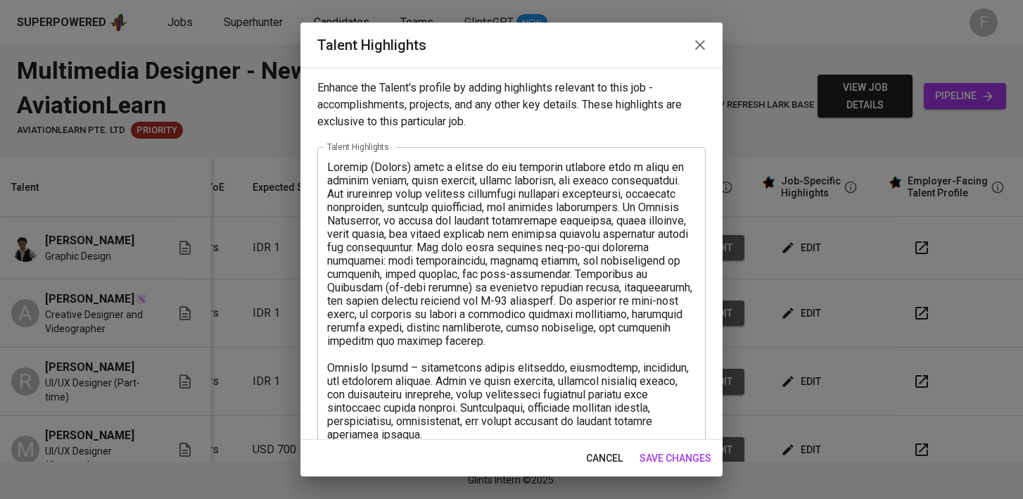
scroll to position [494, 0]
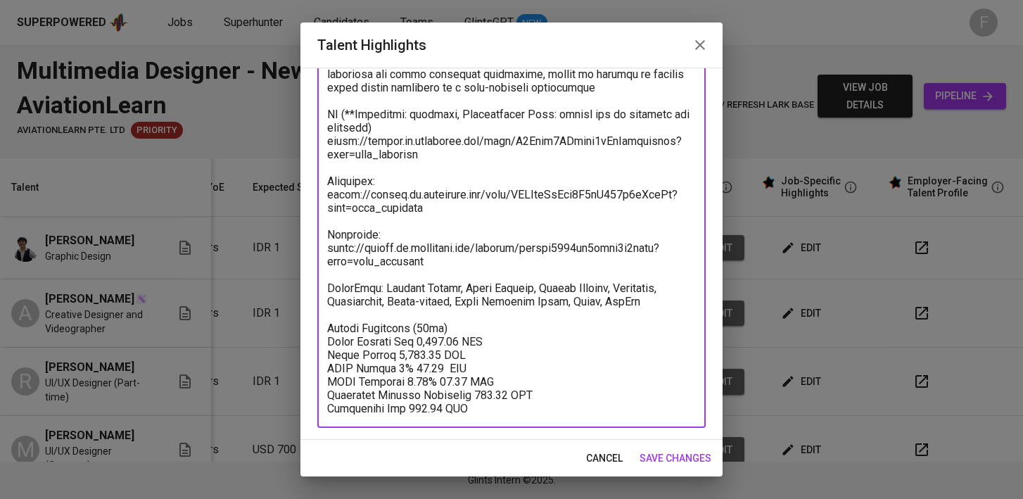
drag, startPoint x: 452, startPoint y: 260, endPoint x: 326, endPoint y: 222, distance: 132.2
click at [326, 222] on div "x Talent Highlights" at bounding box center [511, 40] width 388 height 774
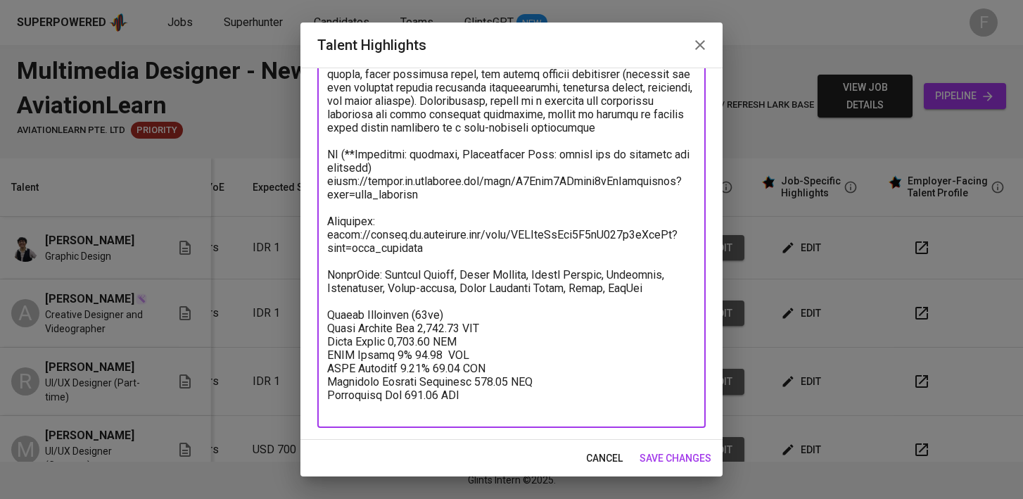
scroll to position [440, 0]
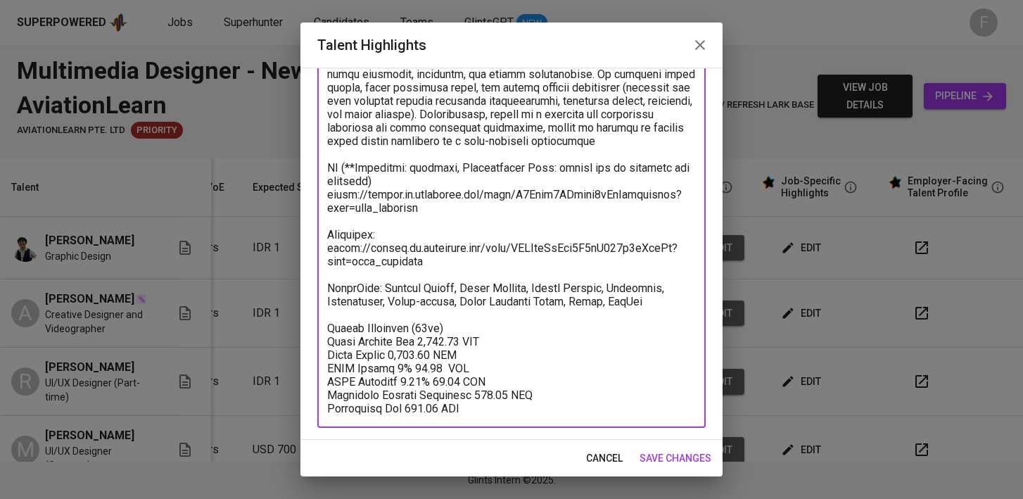
type textarea "Loremip (Dolors) ametc a elitse do eiu temporin utlabore etdo m aliqu en admini…"
click at [668, 452] on span "save changes" at bounding box center [675, 458] width 72 height 18
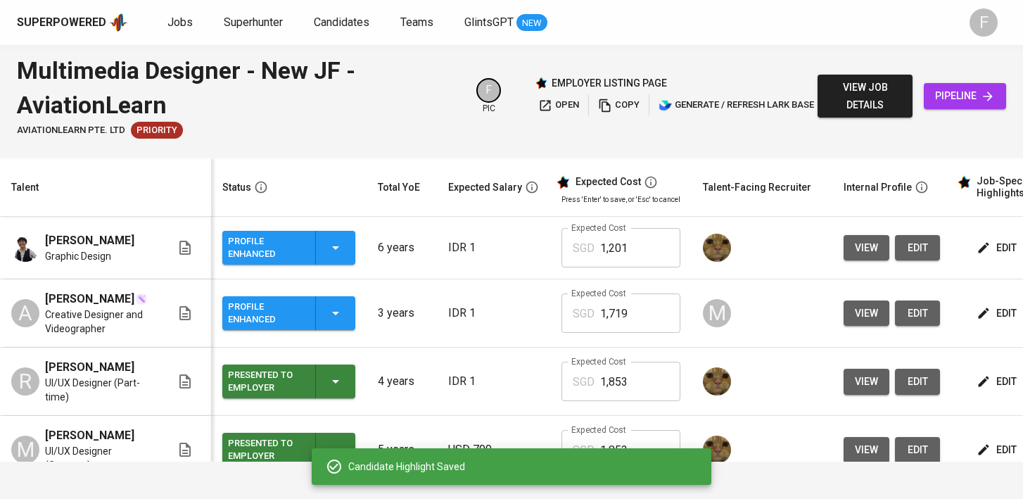
scroll to position [0, 0]
click at [325, 241] on div "Profile Enhanced" at bounding box center [289, 248] width 122 height 34
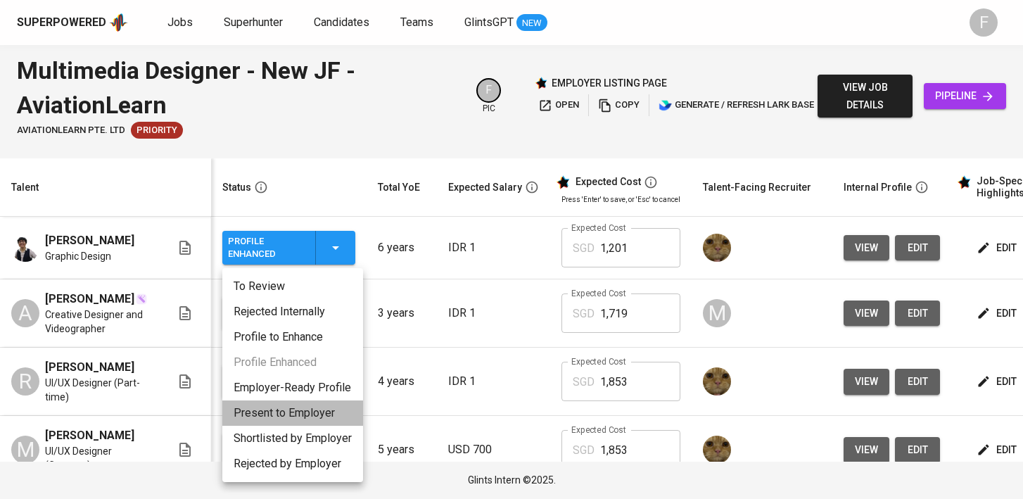
click at [270, 416] on li "Present to Employer" at bounding box center [292, 412] width 141 height 25
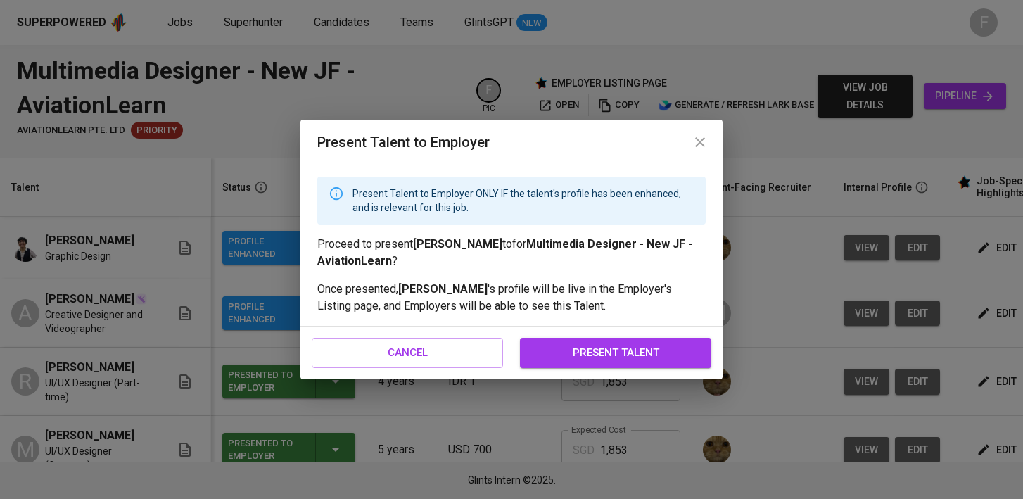
click at [639, 354] on span "present talent" at bounding box center [615, 352] width 160 height 18
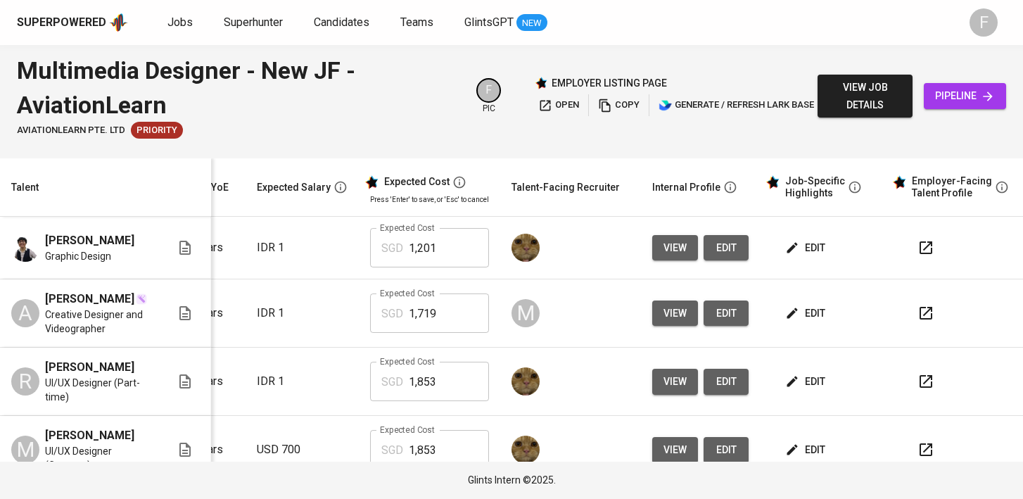
scroll to position [0, 203]
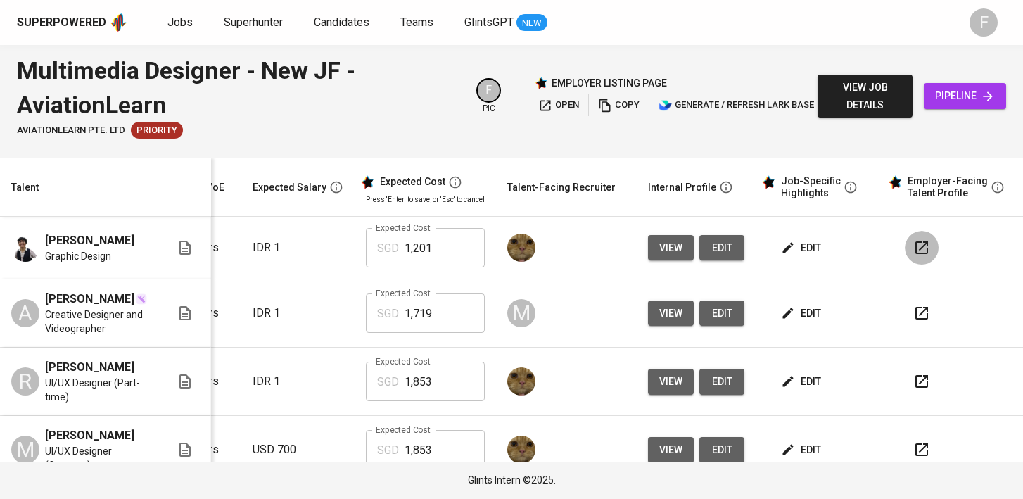
click at [915, 245] on icon "button" at bounding box center [921, 247] width 13 height 13
click at [788, 240] on span "edit" at bounding box center [802, 248] width 37 height 18
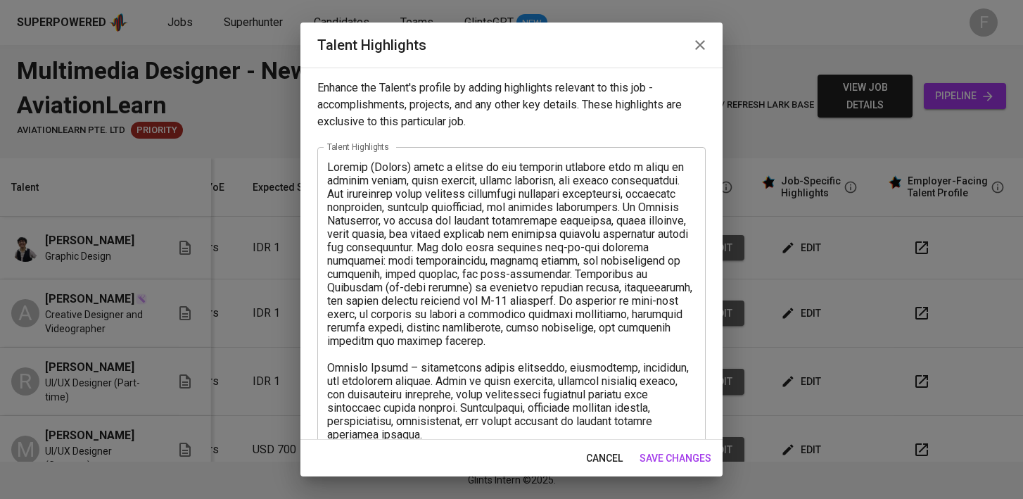
scroll to position [440, 0]
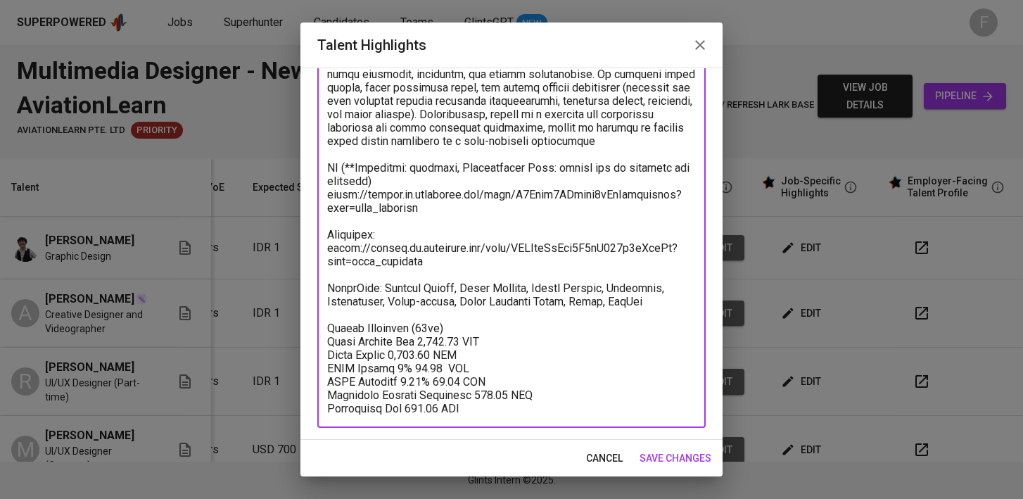
drag, startPoint x: 458, startPoint y: 329, endPoint x: 419, endPoint y: 329, distance: 39.4
click at [418, 329] on textarea at bounding box center [511, 67] width 369 height 695
type textarea "Loremip (Dolors) ametc a elitse do eiu temporin utlabore etdo m aliqu en admini…"
click at [668, 450] on span "save changes" at bounding box center [675, 458] width 72 height 18
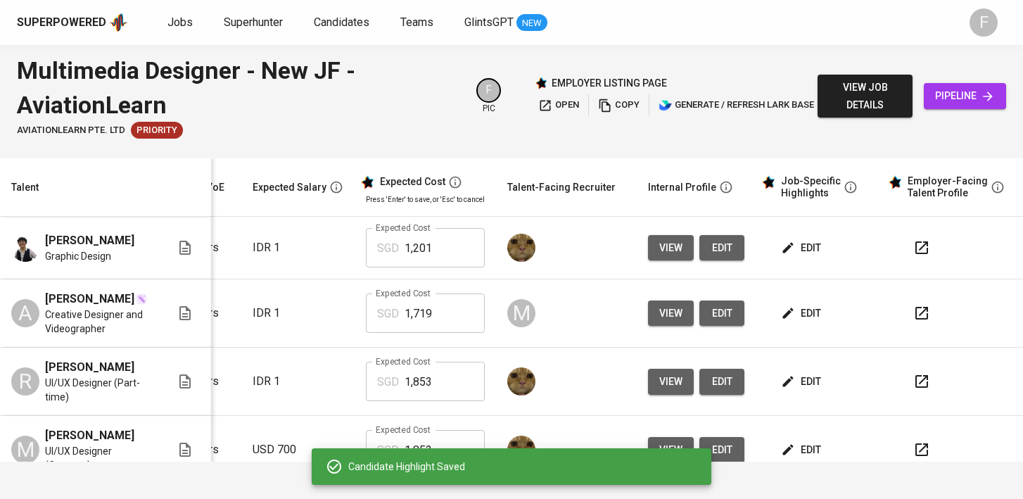
click at [442, 255] on input "1,201" at bounding box center [444, 247] width 80 height 39
type input "1"
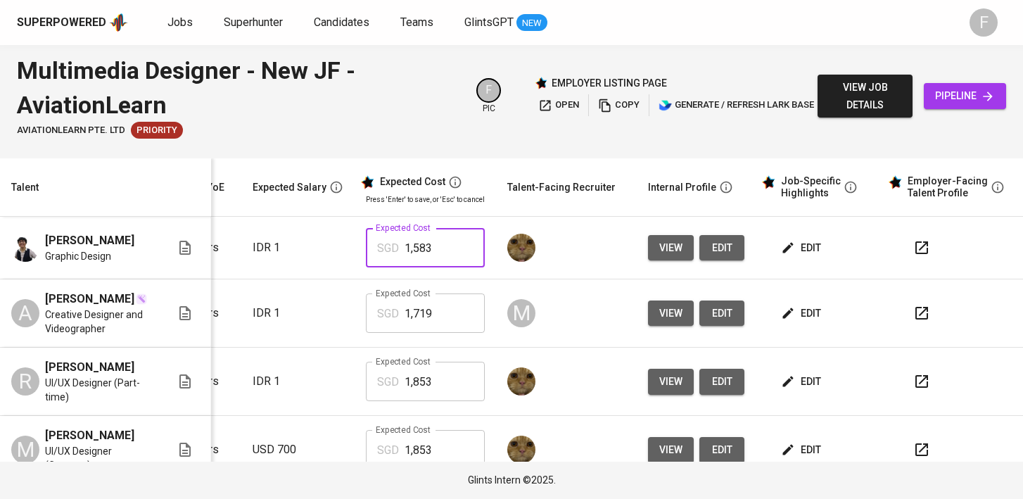
type input "1,583"
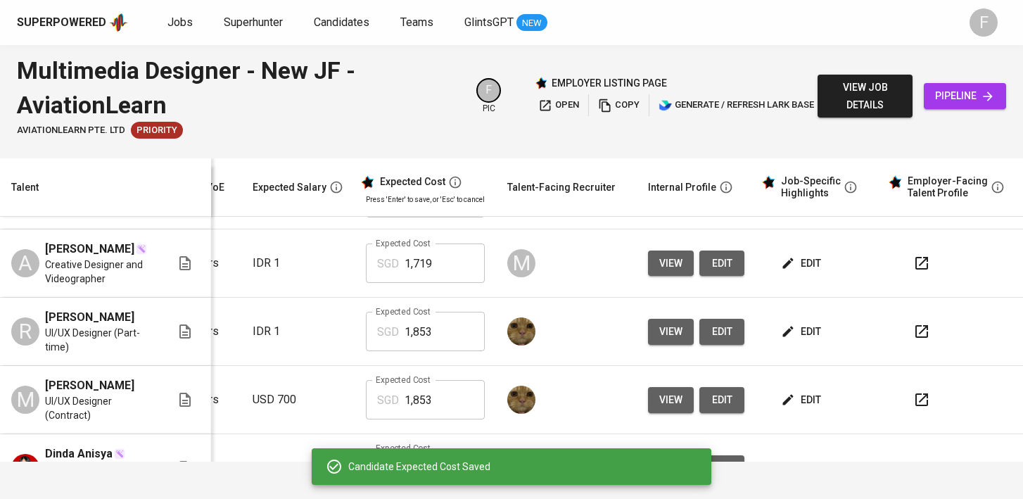
scroll to position [51, 203]
click at [793, 336] on span "edit" at bounding box center [802, 331] width 37 height 18
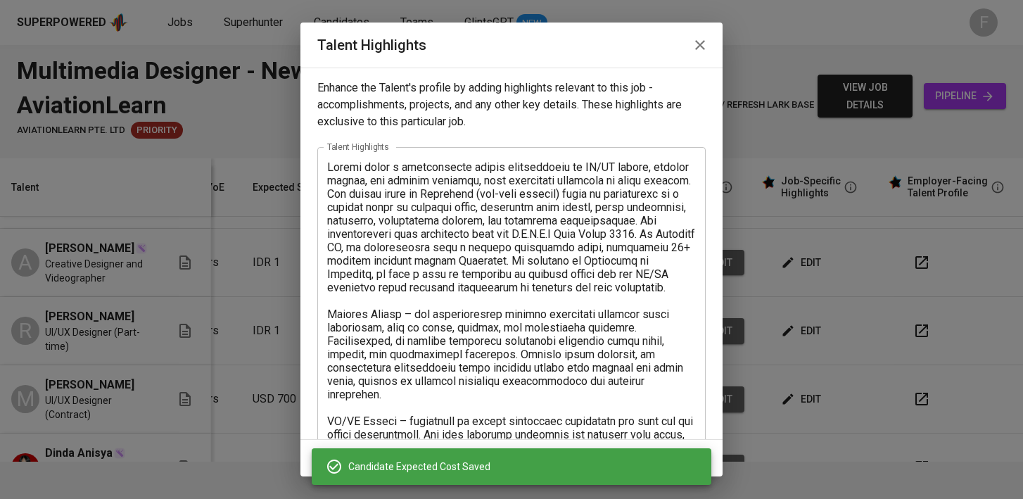
scroll to position [454, 0]
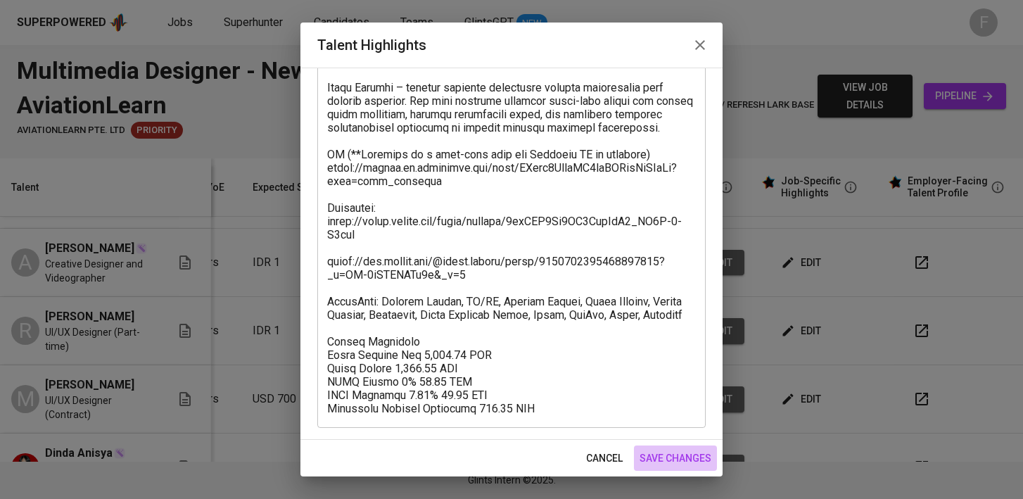
click at [695, 460] on span "save changes" at bounding box center [675, 458] width 72 height 18
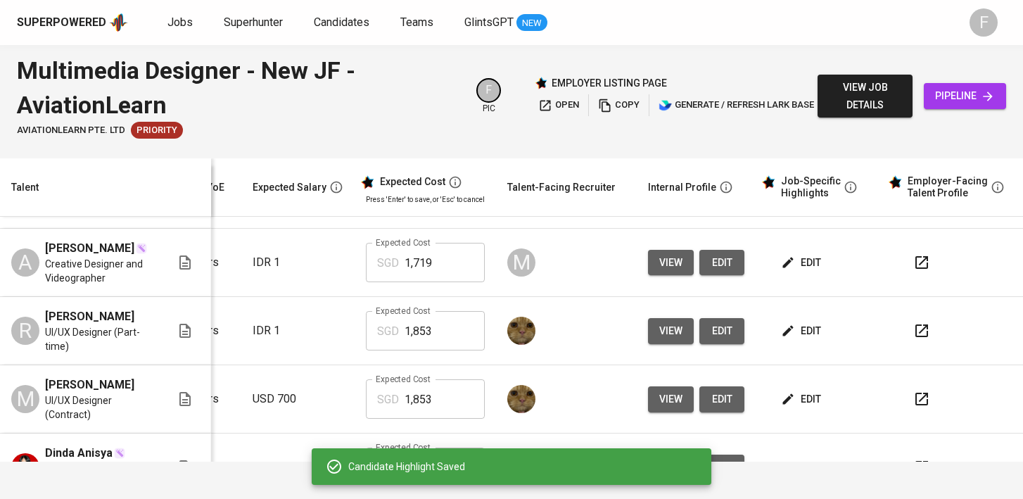
scroll to position [91, 203]
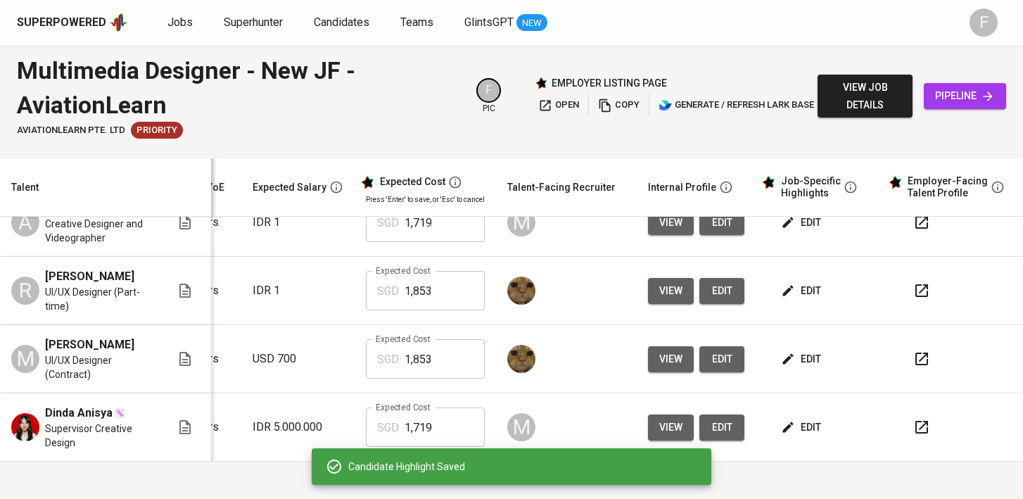
click at [798, 352] on span "edit" at bounding box center [802, 359] width 37 height 18
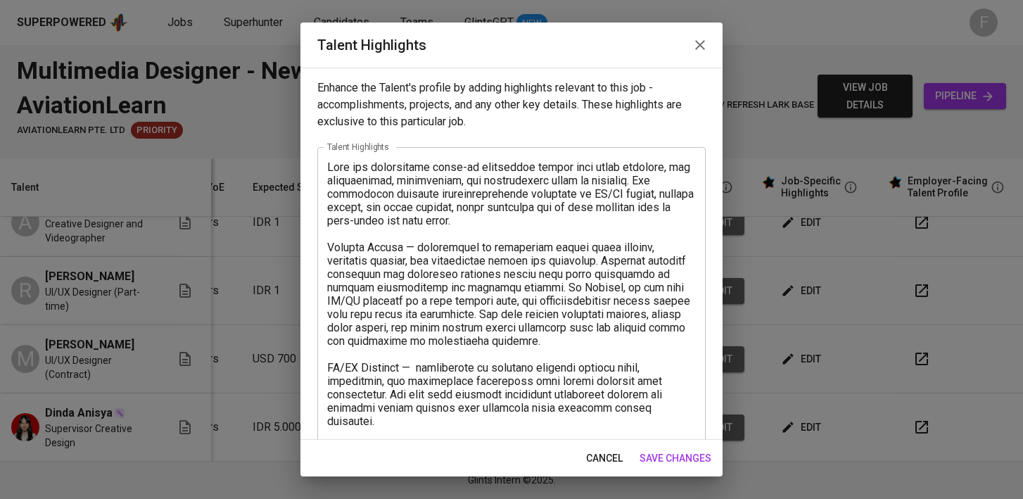
scroll to position [320, 0]
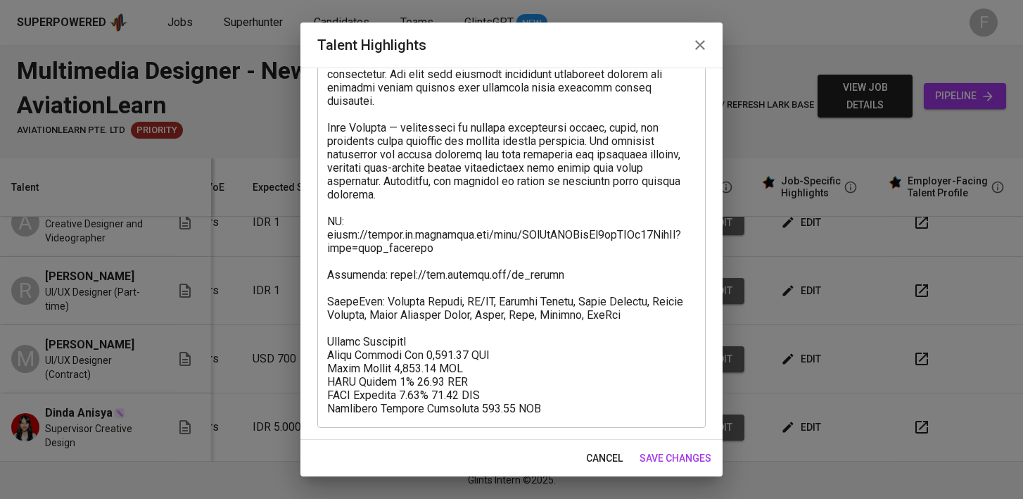
click at [682, 459] on span "save changes" at bounding box center [675, 458] width 72 height 18
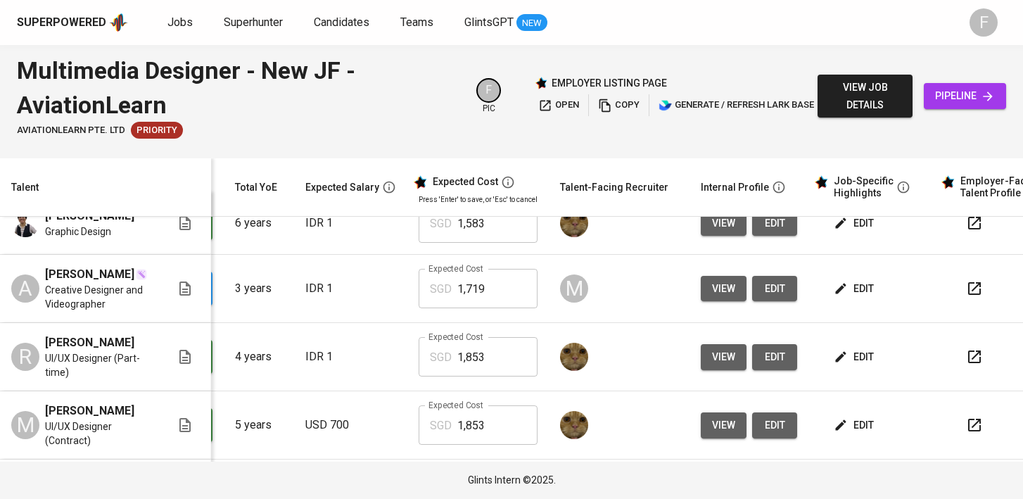
scroll to position [0, 191]
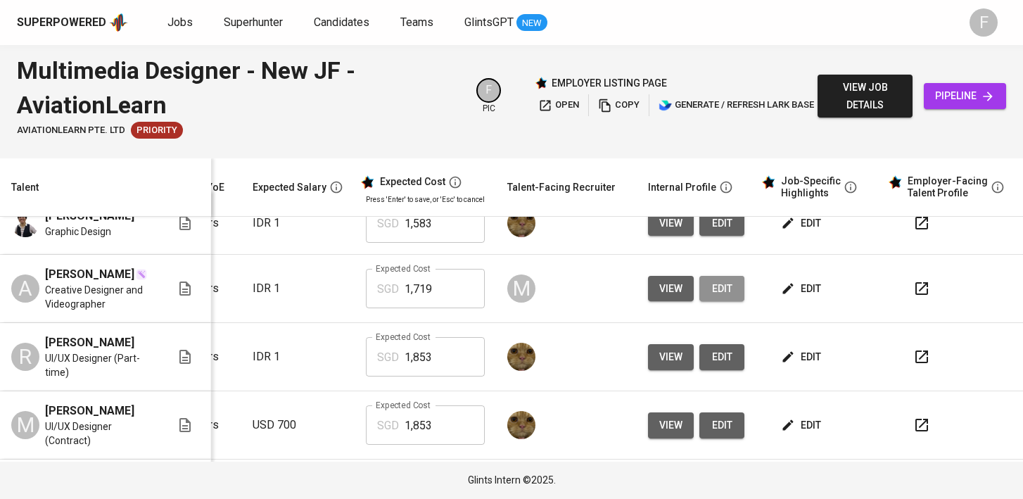
click at [722, 286] on button "edit" at bounding box center [721, 289] width 45 height 26
click at [800, 287] on span "edit" at bounding box center [802, 289] width 37 height 18
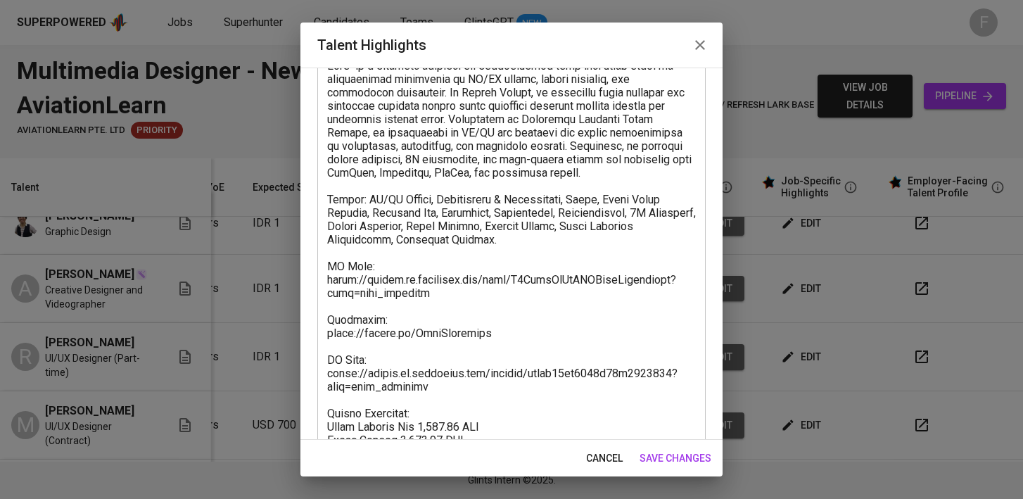
scroll to position [102, 0]
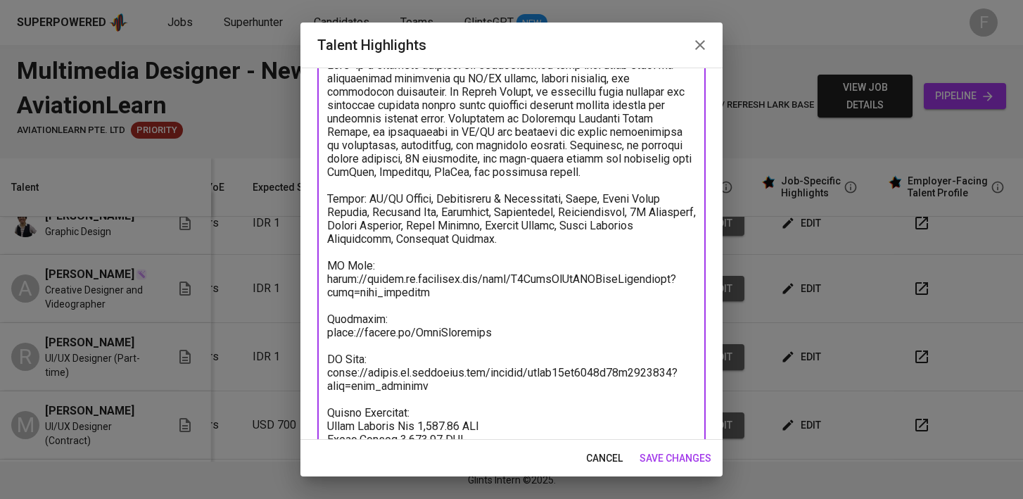
drag, startPoint x: 470, startPoint y: 380, endPoint x: 331, endPoint y: 352, distance: 141.4
click at [330, 352] on textarea at bounding box center [511, 278] width 369 height 441
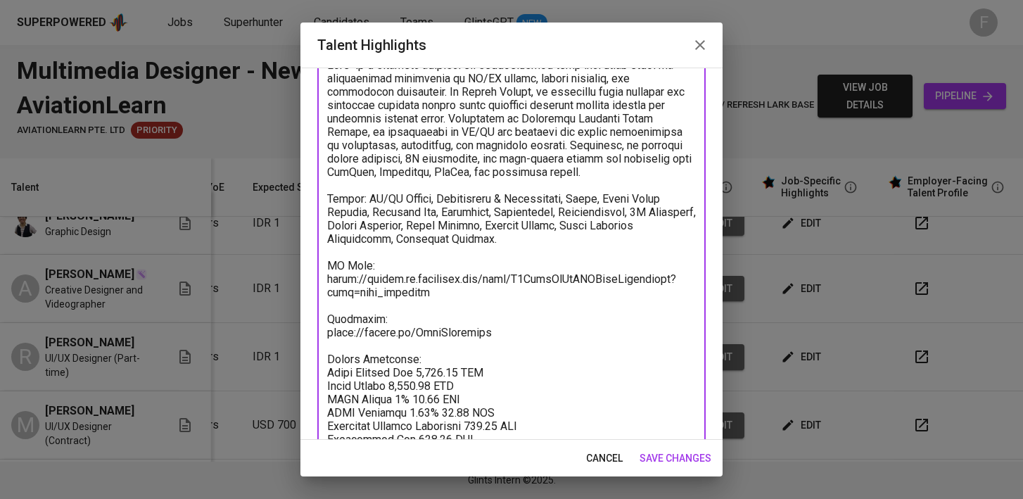
type textarea "Afif is a creative designer and videographer with over three years of professio…"
click at [663, 456] on span "save changes" at bounding box center [675, 458] width 72 height 18
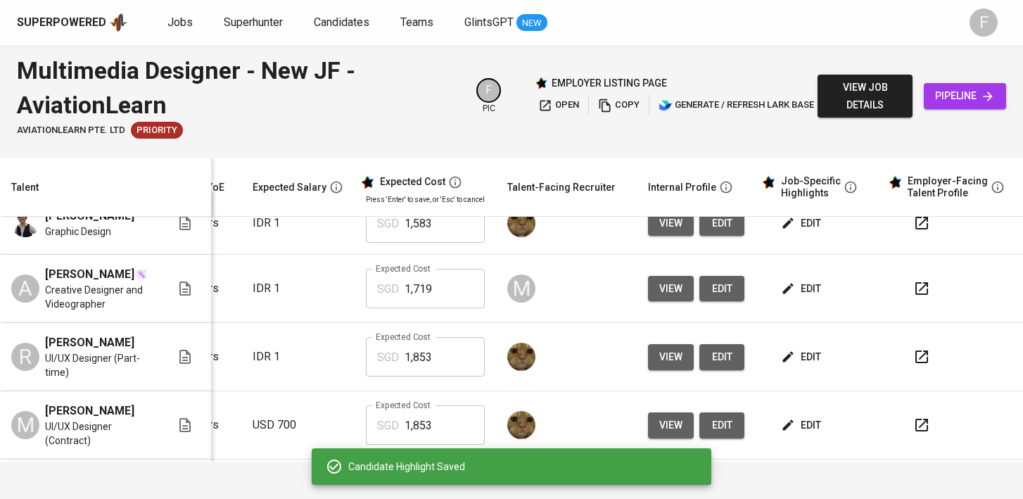
scroll to position [0, 0]
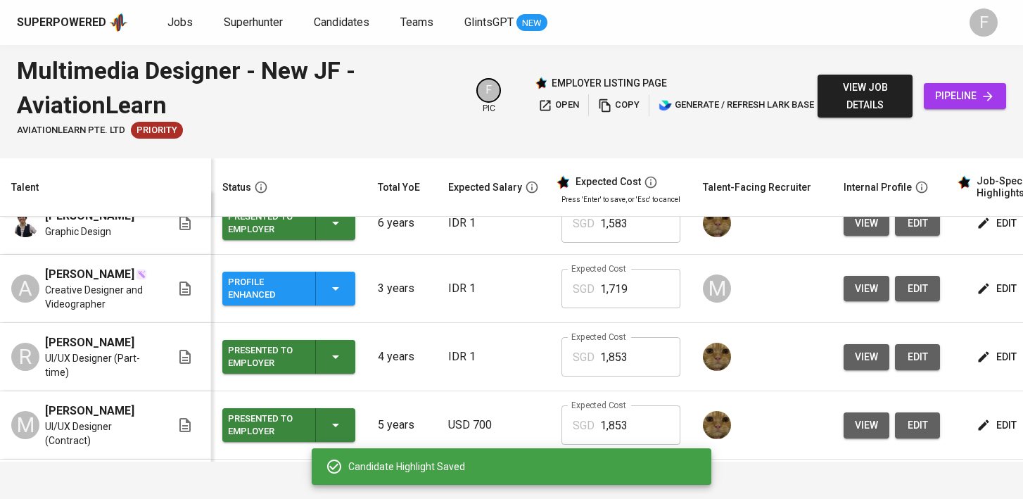
click at [339, 282] on icon "button" at bounding box center [335, 288] width 17 height 17
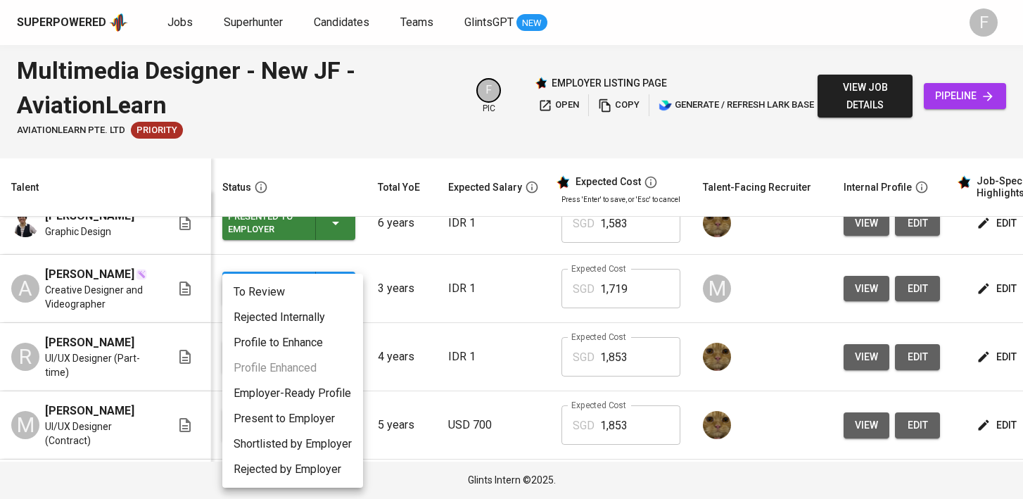
click at [319, 419] on li "Present to Employer" at bounding box center [292, 418] width 141 height 25
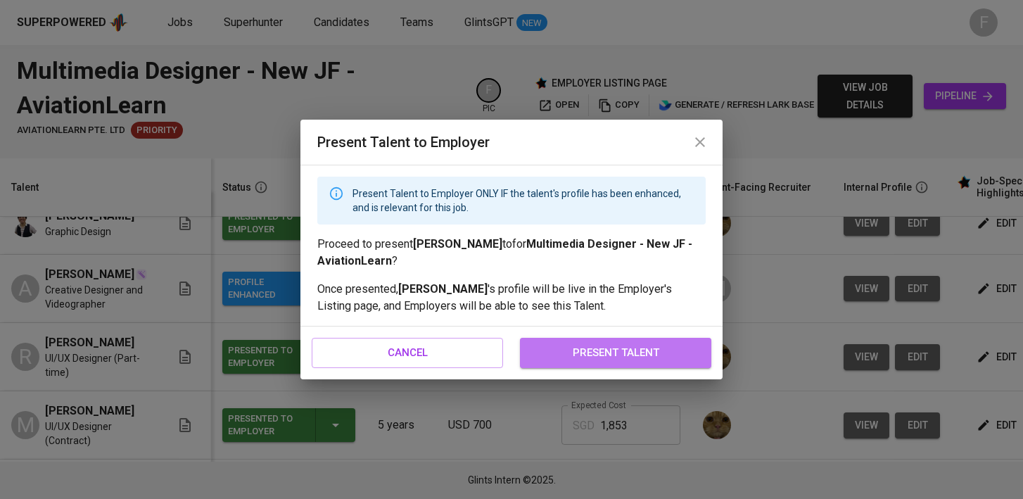
click at [613, 347] on span "present talent" at bounding box center [615, 352] width 160 height 18
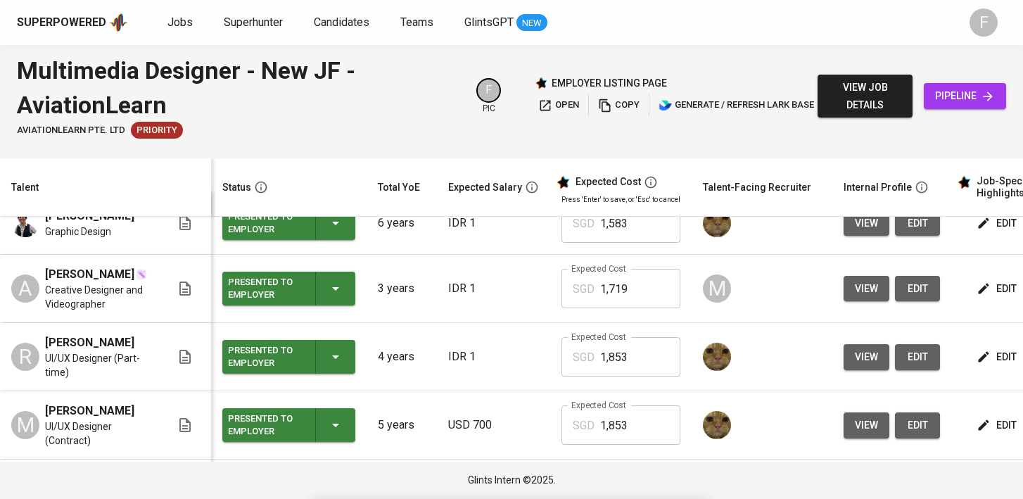
click at [609, 106] on icon "button" at bounding box center [605, 105] width 14 height 14
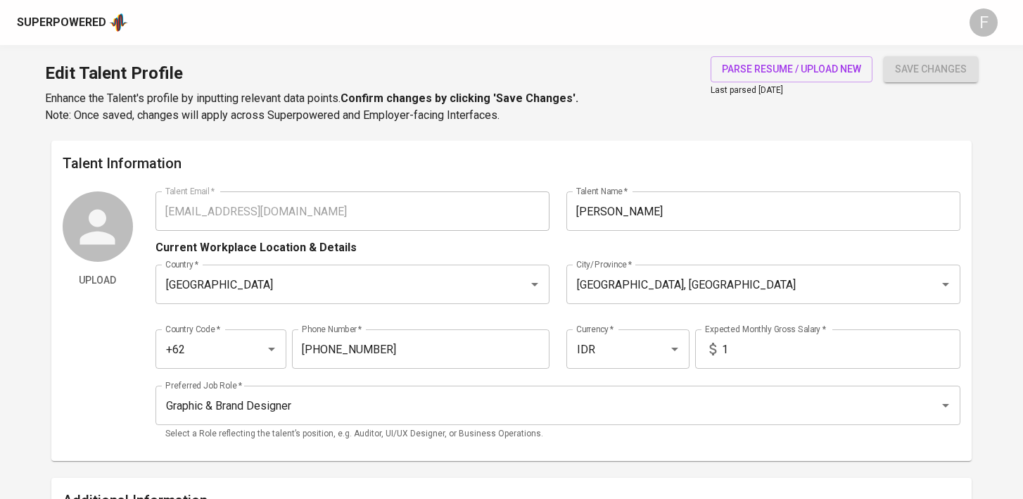
scroll to position [20, 0]
